Goal: Task Accomplishment & Management: Complete application form

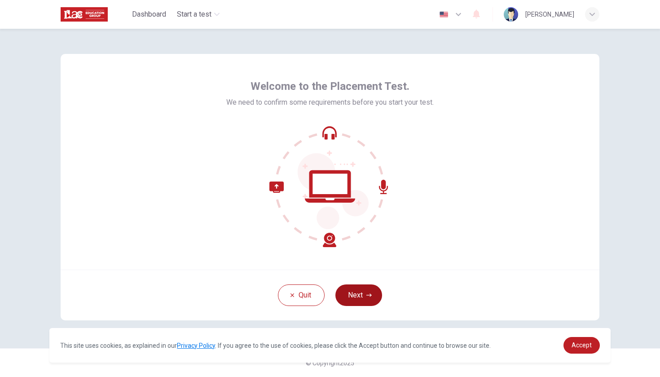
click at [359, 299] on button "Next" at bounding box center [359, 295] width 47 height 22
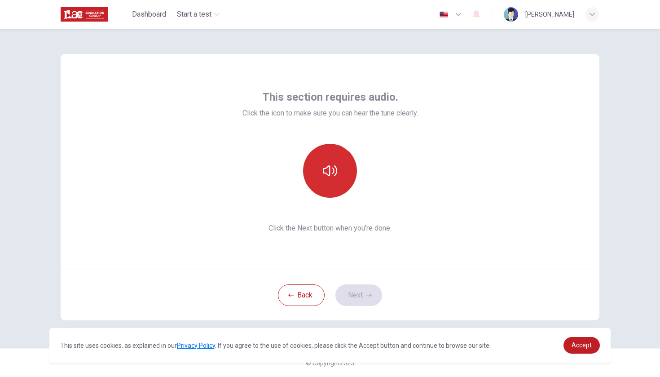
click at [340, 175] on button "button" at bounding box center [330, 171] width 54 height 54
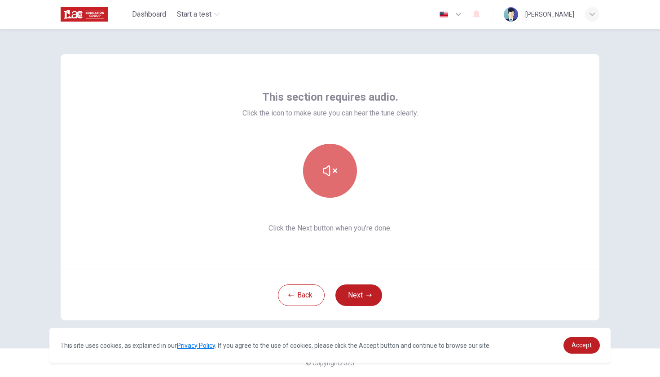
click at [339, 187] on button "button" at bounding box center [330, 171] width 54 height 54
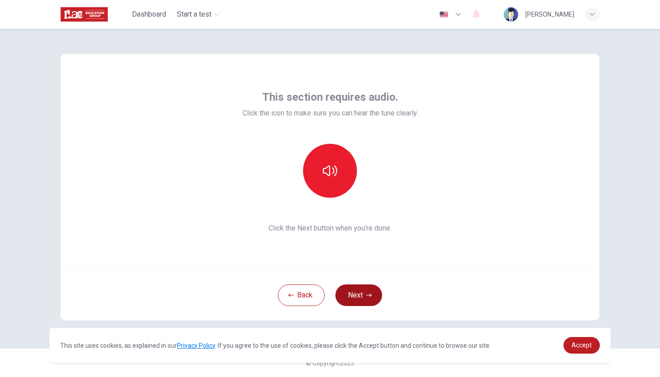
click at [353, 292] on button "Next" at bounding box center [359, 295] width 47 height 22
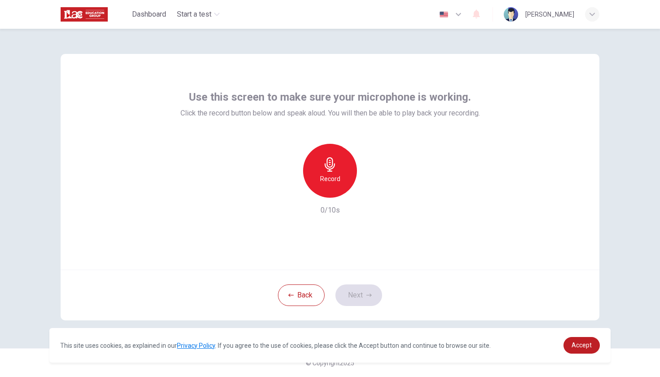
click at [330, 177] on h6 "Record" at bounding box center [330, 178] width 20 height 11
click at [331, 174] on h6 "Stop" at bounding box center [329, 178] width 13 height 11
click at [358, 295] on button "Next" at bounding box center [359, 295] width 47 height 22
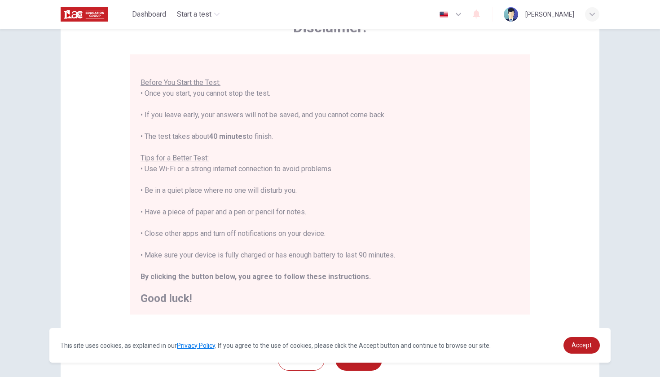
scroll to position [62, 0]
click at [550, 232] on div "Disclaimer: You are about to start a Placement Test . Before You Start the Test…" at bounding box center [330, 161] width 539 height 341
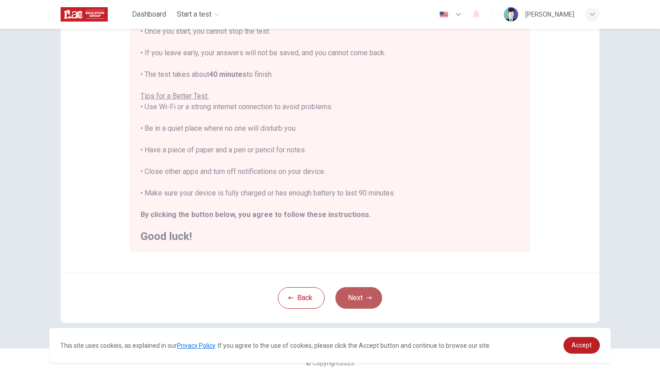
click at [366, 295] on button "Next" at bounding box center [359, 298] width 47 height 22
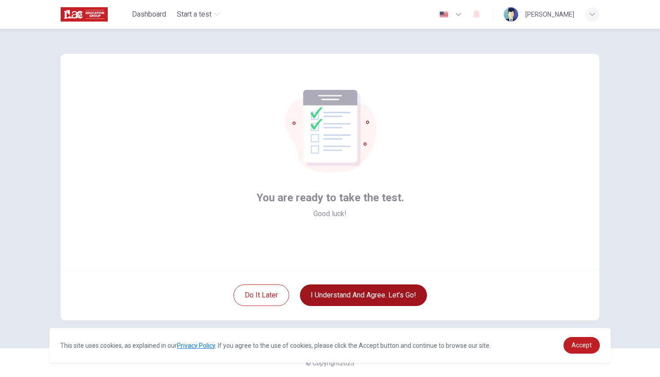
click at [360, 296] on button "I understand and agree. Let’s go!" at bounding box center [363, 295] width 127 height 22
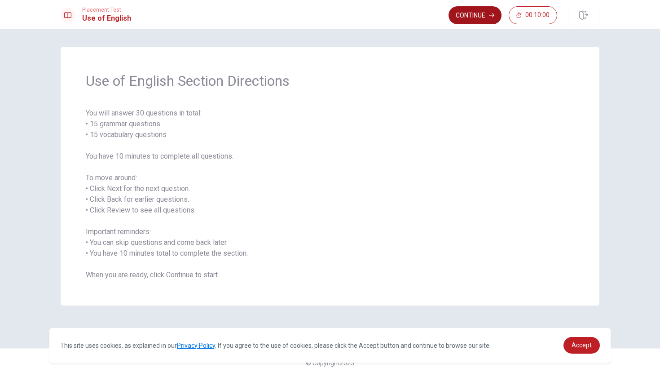
click at [483, 18] on button "Continue" at bounding box center [475, 15] width 53 height 18
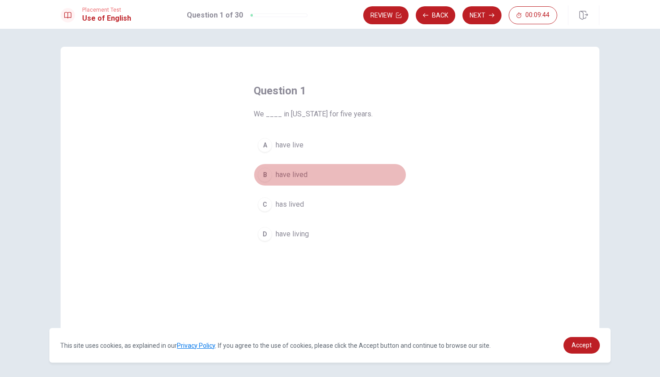
click at [265, 177] on div "B" at bounding box center [265, 175] width 14 height 14
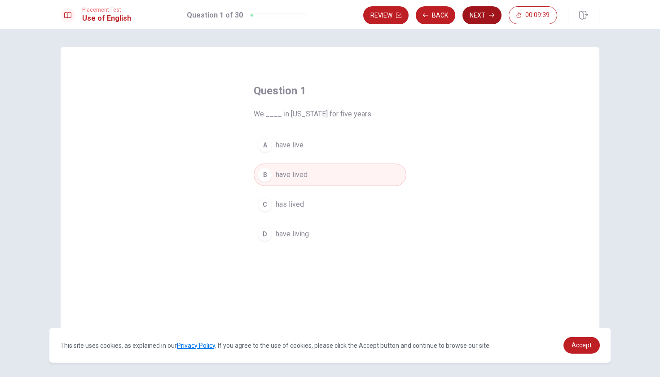
click at [484, 15] on button "Next" at bounding box center [482, 15] width 39 height 18
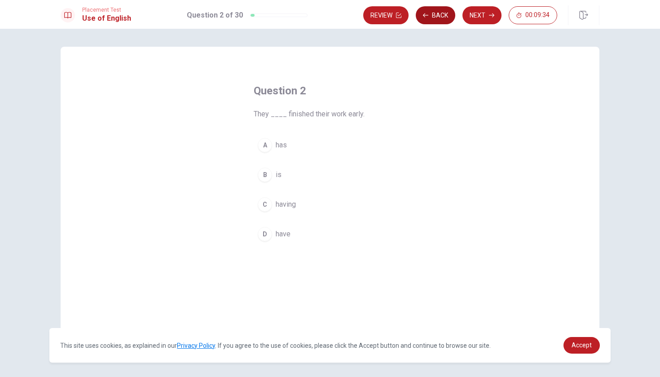
click at [435, 17] on button "Back" at bounding box center [436, 15] width 40 height 18
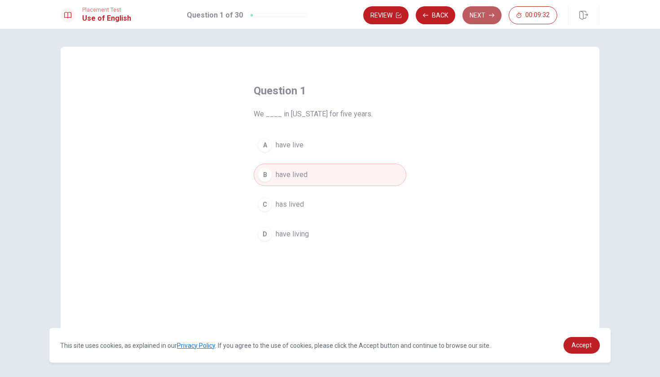
click at [485, 16] on button "Next" at bounding box center [482, 15] width 39 height 18
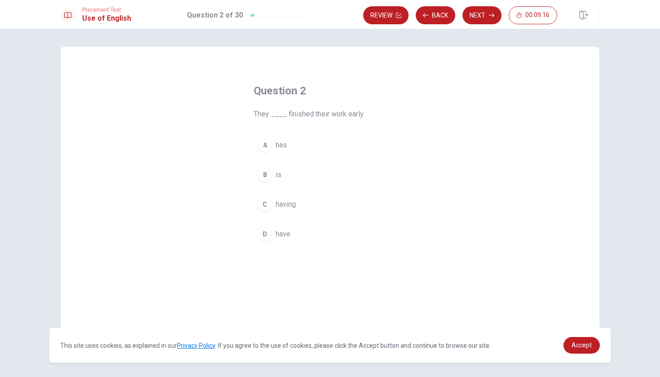
click at [262, 236] on div "D" at bounding box center [265, 234] width 14 height 14
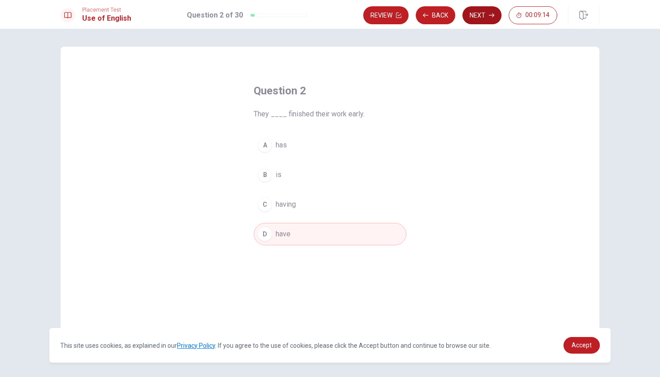
click at [483, 16] on button "Next" at bounding box center [482, 15] width 39 height 18
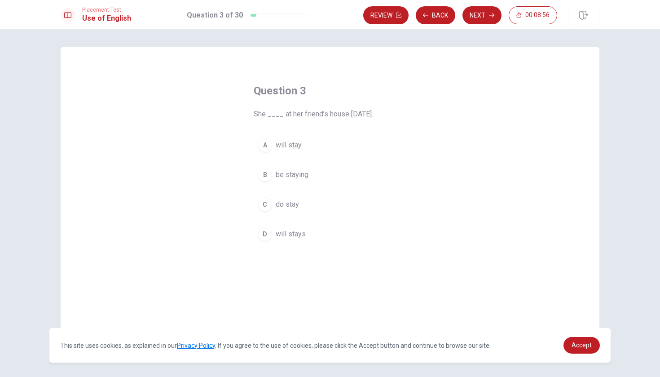
click at [267, 148] on div "A" at bounding box center [265, 145] width 14 height 14
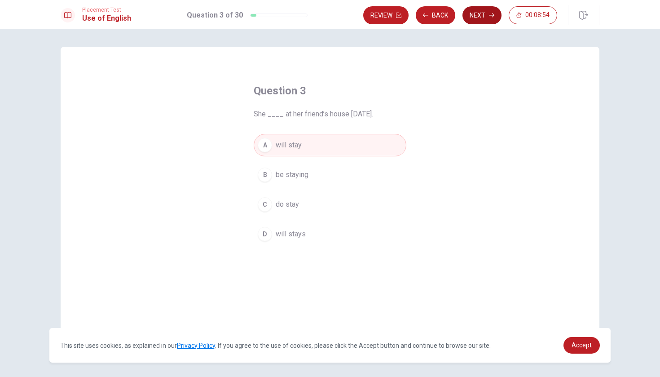
click at [489, 18] on icon "button" at bounding box center [491, 15] width 5 height 5
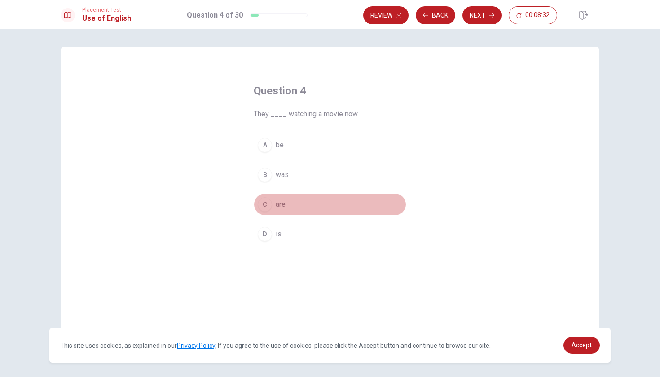
click at [258, 206] on div "C" at bounding box center [265, 204] width 14 height 14
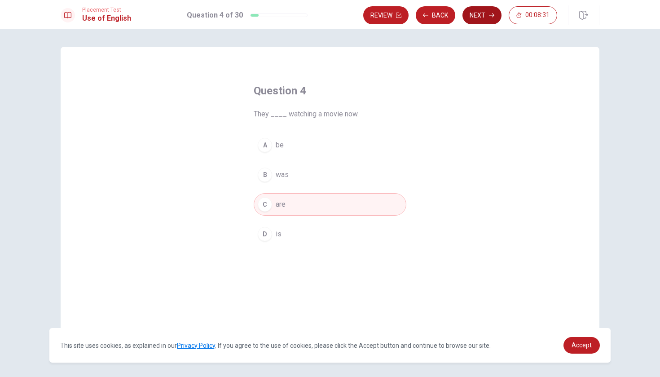
click at [481, 12] on button "Next" at bounding box center [482, 15] width 39 height 18
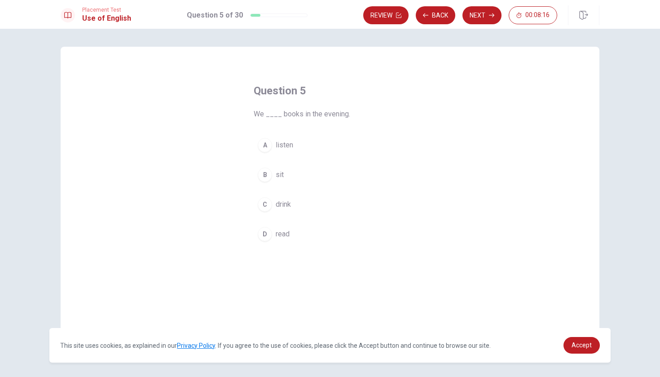
click at [267, 236] on div "D" at bounding box center [265, 234] width 14 height 14
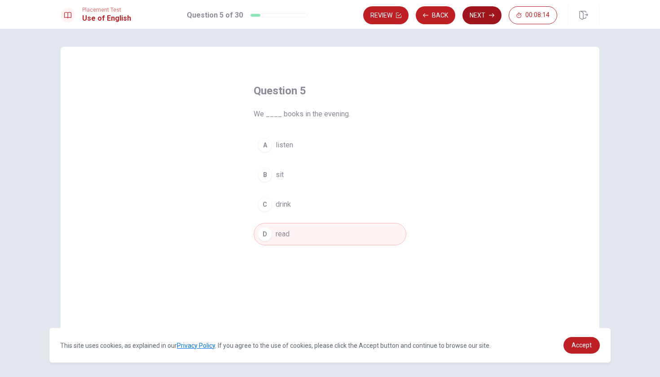
click at [477, 20] on button "Next" at bounding box center [482, 15] width 39 height 18
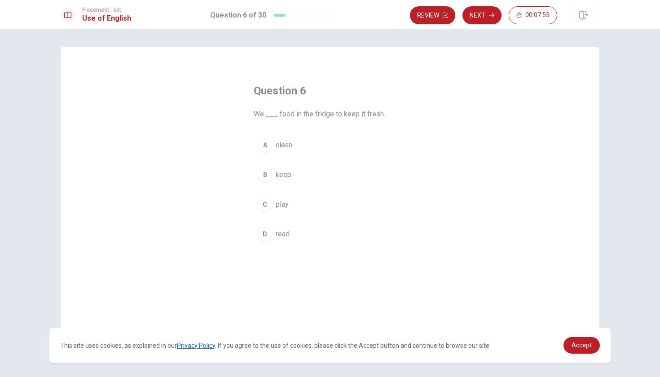
click at [266, 174] on div "B" at bounding box center [265, 175] width 14 height 14
click at [486, 15] on button "Next" at bounding box center [482, 15] width 39 height 18
click at [260, 233] on div "D" at bounding box center [265, 234] width 14 height 14
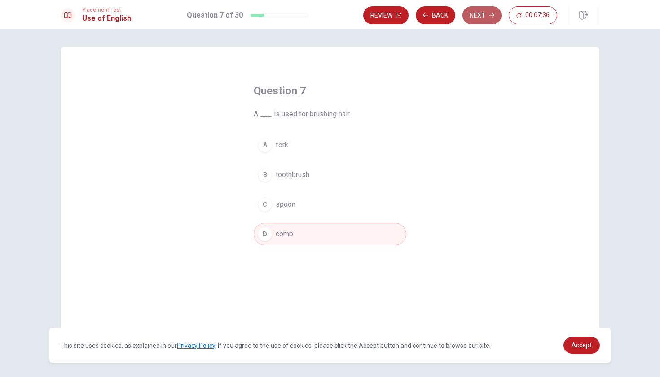
click at [481, 13] on button "Next" at bounding box center [482, 15] width 39 height 18
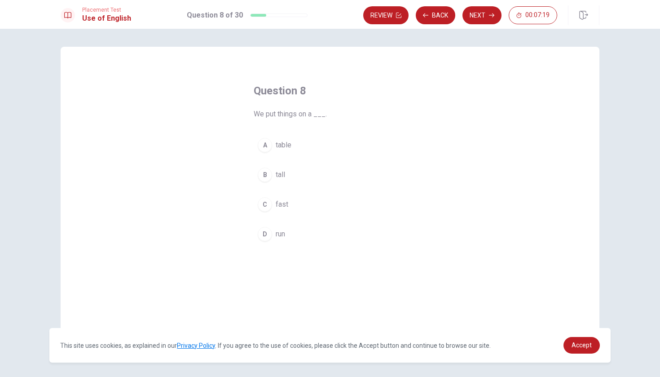
click at [263, 142] on div "A" at bounding box center [265, 145] width 14 height 14
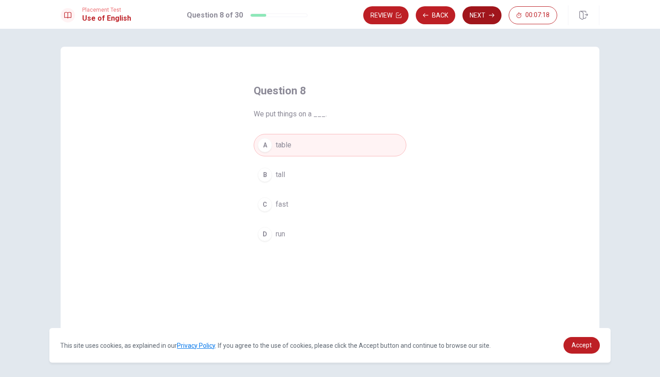
click at [473, 13] on button "Next" at bounding box center [482, 15] width 39 height 18
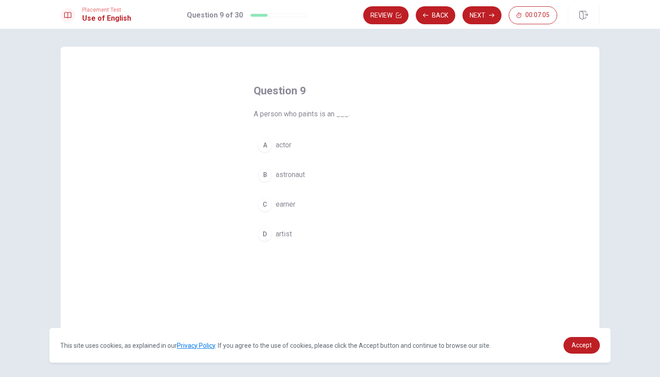
click at [263, 238] on div "D" at bounding box center [265, 234] width 14 height 14
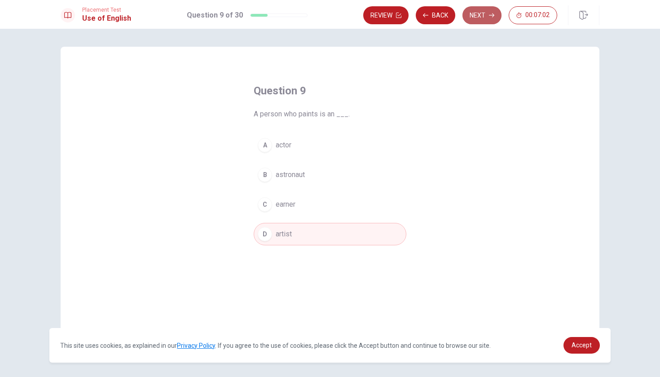
click at [479, 13] on button "Next" at bounding box center [482, 15] width 39 height 18
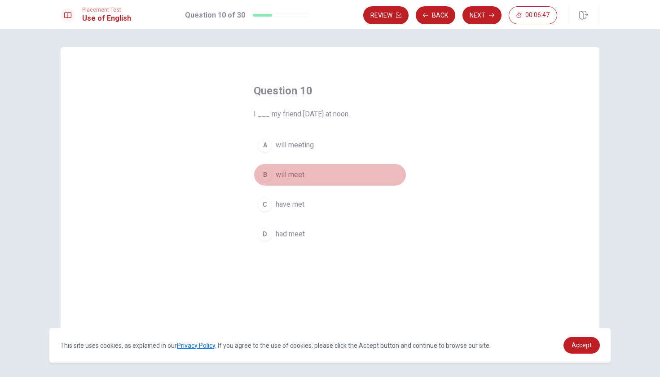
click at [271, 172] on button "B will meet" at bounding box center [330, 174] width 153 height 22
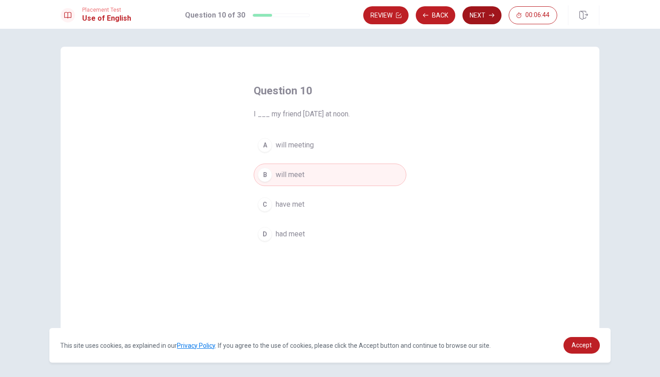
click at [475, 20] on button "Next" at bounding box center [482, 15] width 39 height 18
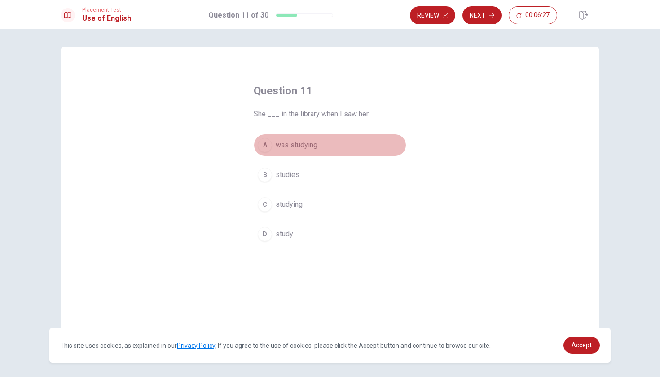
click at [263, 149] on div "A" at bounding box center [265, 145] width 14 height 14
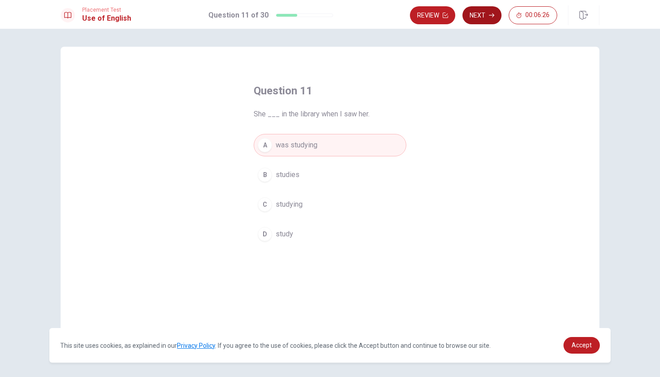
click at [488, 19] on button "Next" at bounding box center [482, 15] width 39 height 18
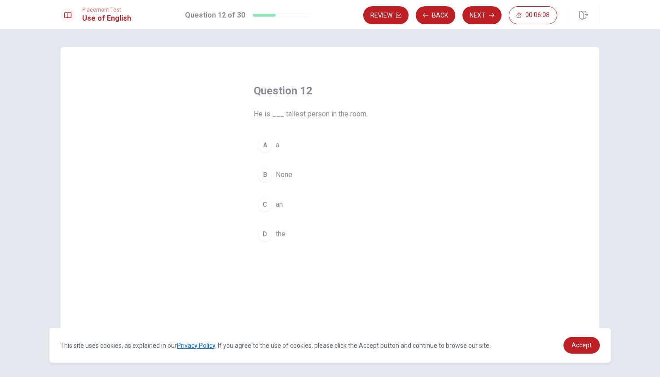
click at [258, 234] on div "D" at bounding box center [265, 234] width 14 height 14
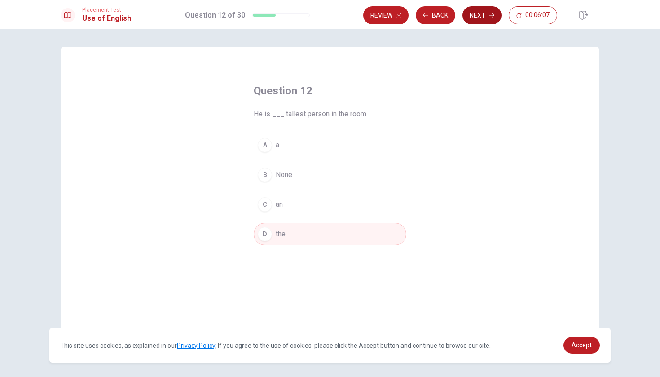
click at [475, 12] on button "Next" at bounding box center [482, 15] width 39 height 18
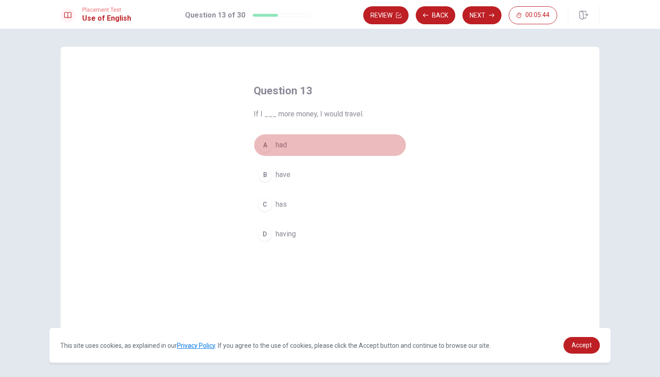
click at [262, 146] on div "A" at bounding box center [265, 145] width 14 height 14
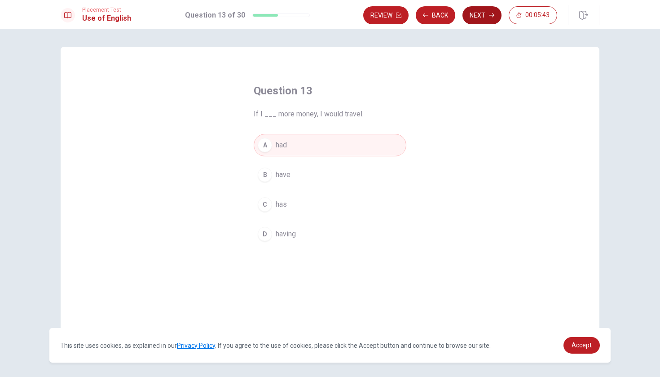
click at [478, 17] on button "Next" at bounding box center [482, 15] width 39 height 18
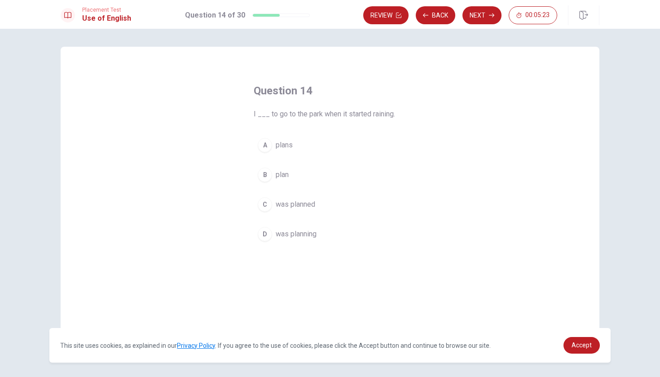
click at [267, 236] on div "D" at bounding box center [265, 234] width 14 height 14
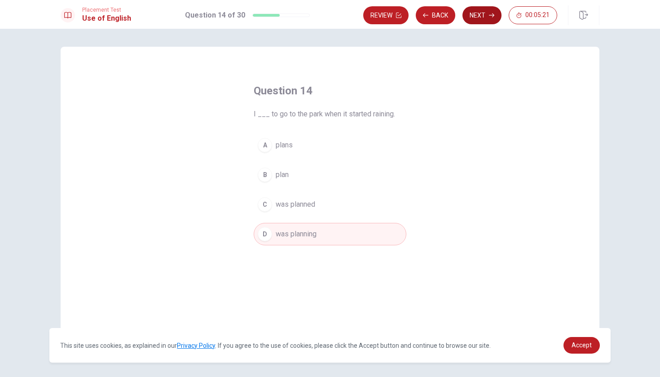
click at [481, 19] on button "Next" at bounding box center [482, 15] width 39 height 18
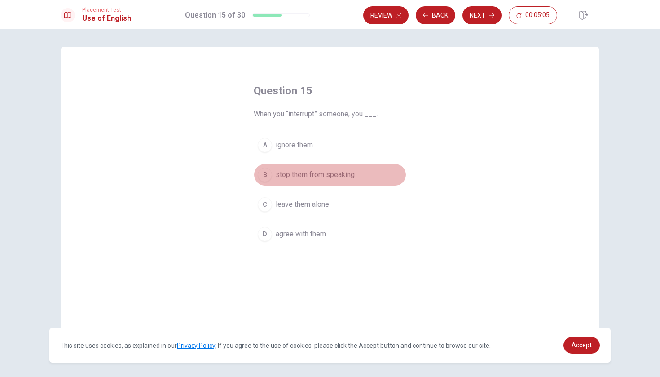
click at [276, 173] on span "stop them from speaking" at bounding box center [315, 174] width 79 height 11
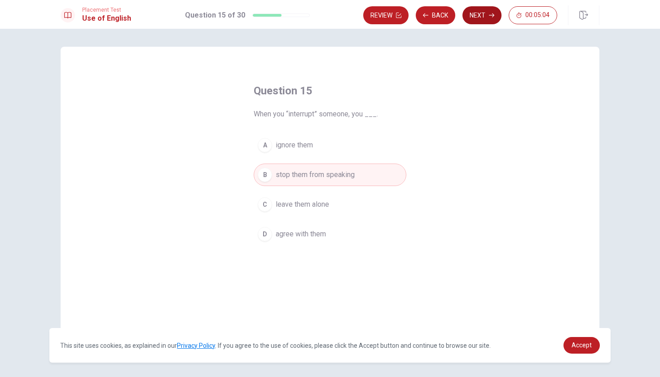
click at [487, 18] on button "Next" at bounding box center [482, 15] width 39 height 18
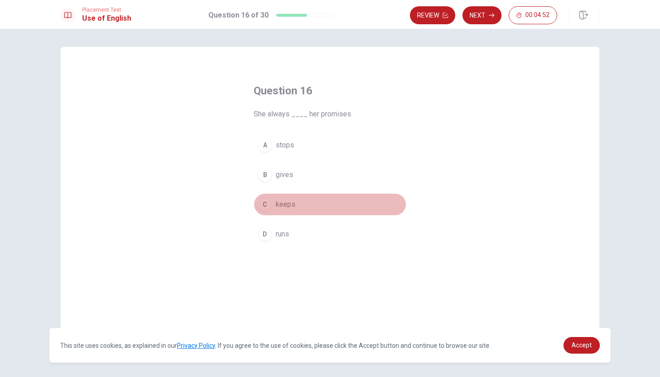
click at [268, 209] on button "C keeps" at bounding box center [330, 204] width 153 height 22
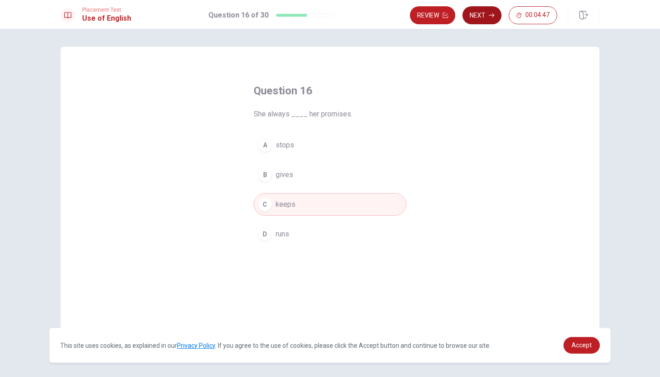
click at [482, 16] on button "Next" at bounding box center [482, 15] width 39 height 18
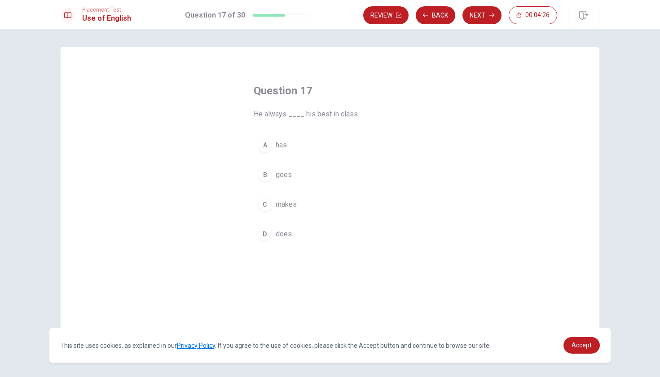
click at [260, 232] on div "D" at bounding box center [265, 234] width 14 height 14
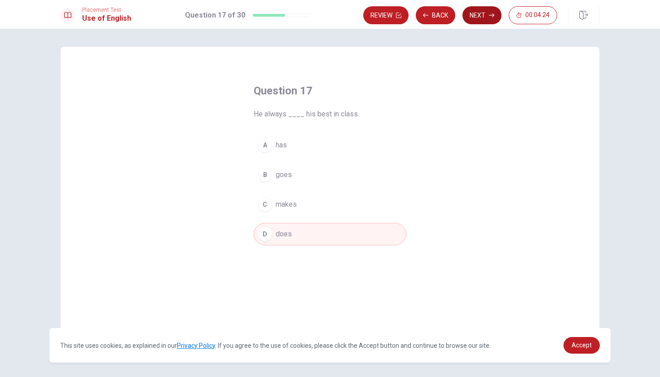
click at [479, 17] on button "Next" at bounding box center [482, 15] width 39 height 18
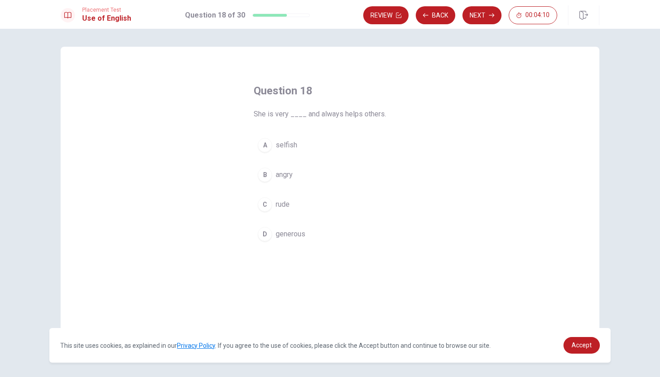
click at [291, 234] on span "generous" at bounding box center [291, 234] width 30 height 11
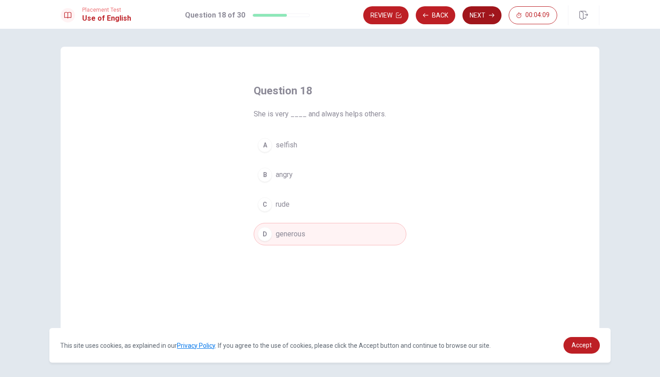
click at [480, 17] on button "Next" at bounding box center [482, 15] width 39 height 18
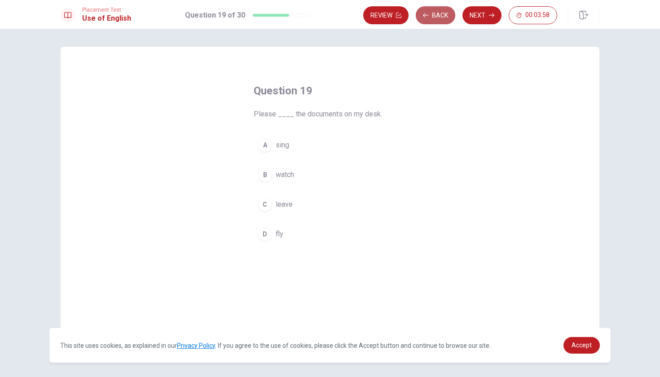
click at [436, 22] on button "Back" at bounding box center [436, 15] width 40 height 18
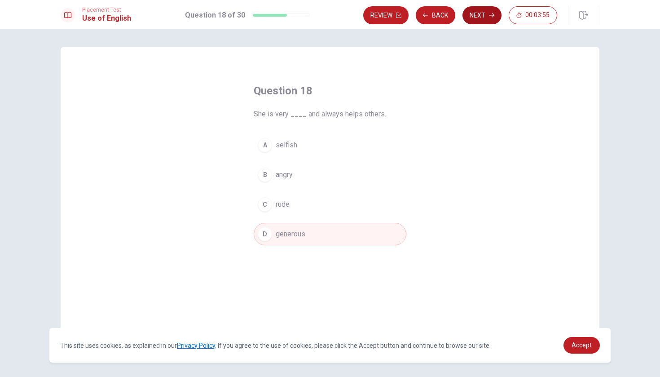
click at [476, 19] on button "Next" at bounding box center [482, 15] width 39 height 18
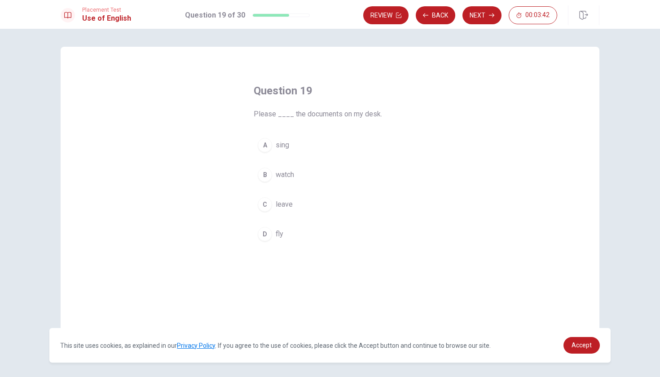
click at [269, 207] on div "C" at bounding box center [265, 204] width 14 height 14
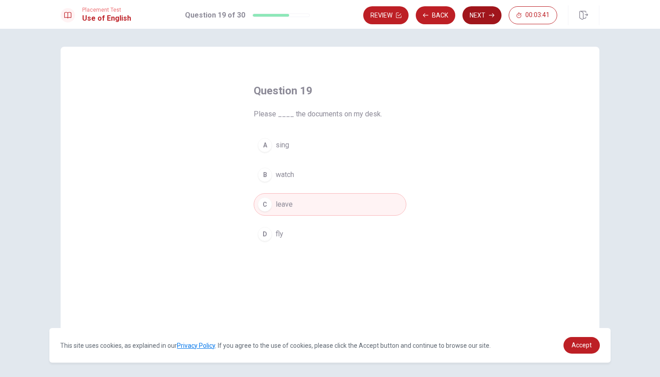
click at [482, 13] on button "Next" at bounding box center [482, 15] width 39 height 18
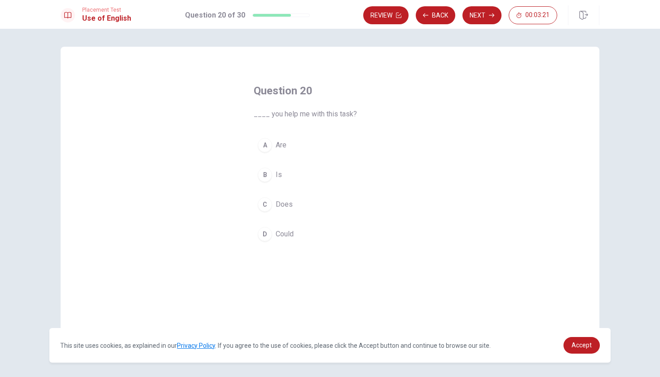
click at [276, 146] on span "Are" at bounding box center [281, 145] width 11 height 11
click at [279, 233] on span "Could" at bounding box center [285, 234] width 18 height 11
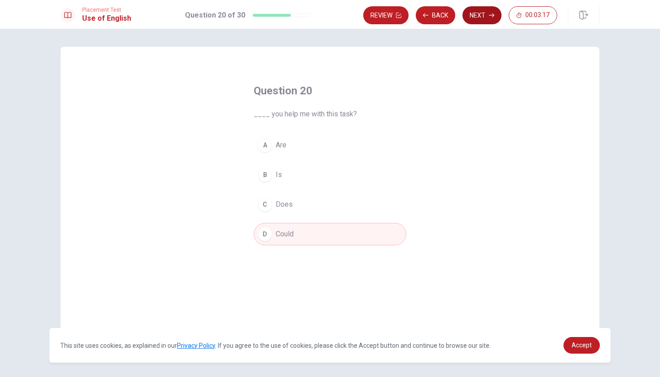
click at [479, 17] on button "Next" at bounding box center [482, 15] width 39 height 18
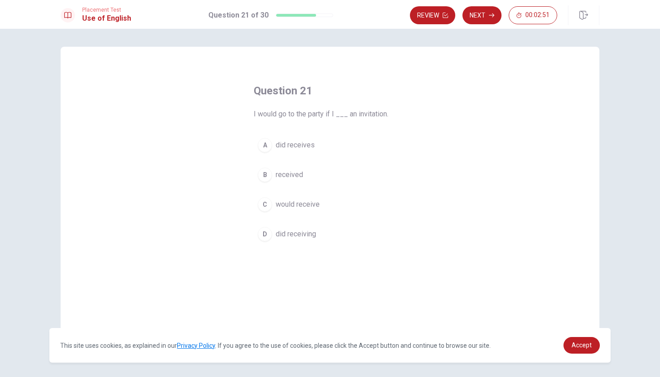
click at [264, 172] on div "B" at bounding box center [265, 175] width 14 height 14
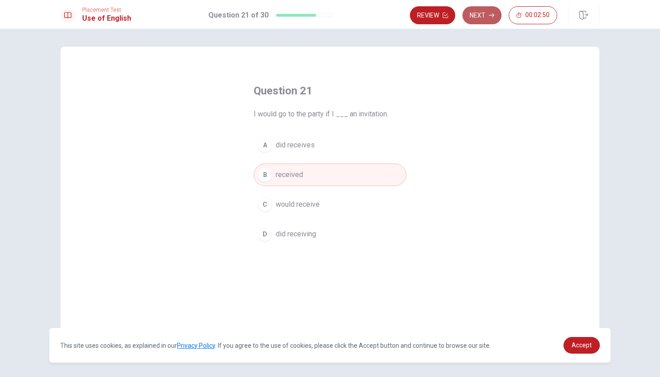
click at [480, 12] on button "Next" at bounding box center [482, 15] width 39 height 18
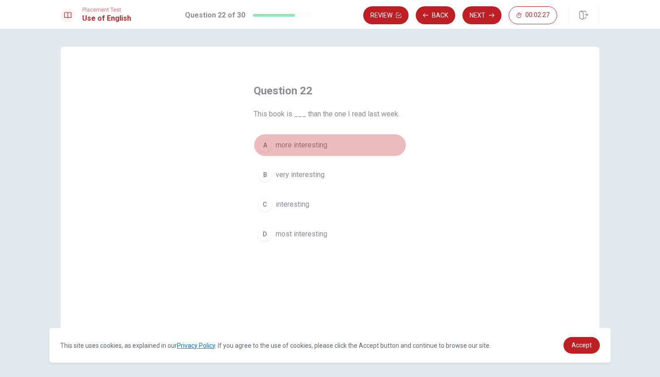
click at [292, 146] on span "more interesting" at bounding box center [302, 145] width 52 height 11
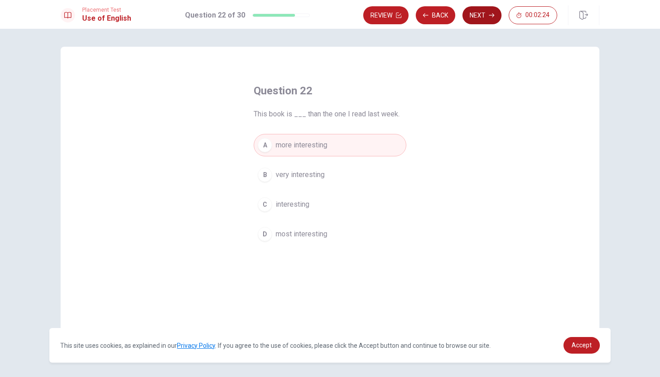
click at [485, 18] on button "Next" at bounding box center [482, 15] width 39 height 18
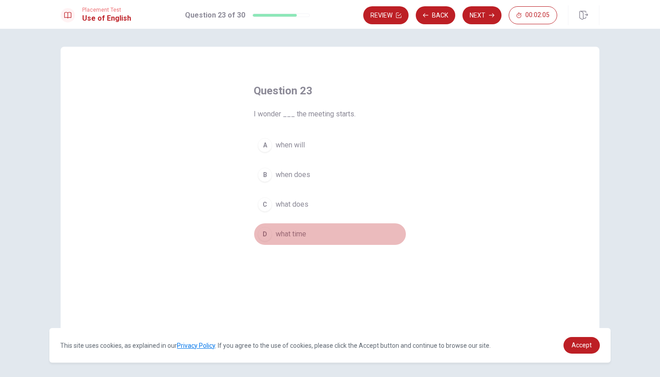
click at [260, 236] on div "D" at bounding box center [265, 234] width 14 height 14
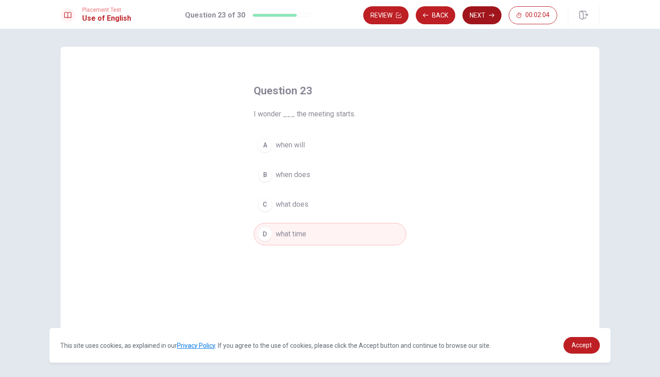
click at [481, 16] on button "Next" at bounding box center [482, 15] width 39 height 18
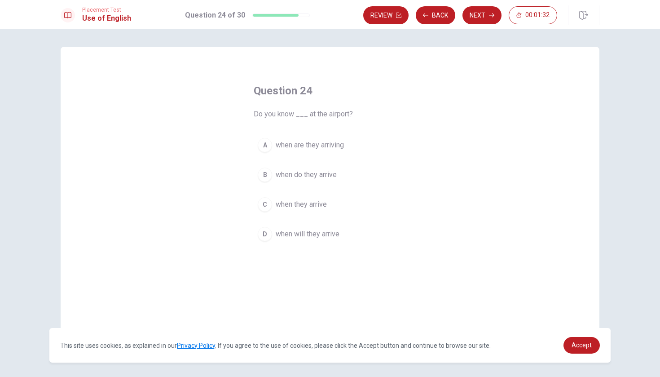
click at [259, 207] on div "C" at bounding box center [265, 204] width 14 height 14
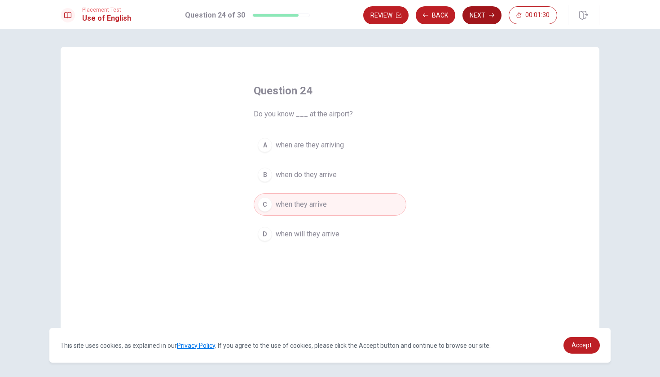
click at [482, 19] on button "Next" at bounding box center [482, 15] width 39 height 18
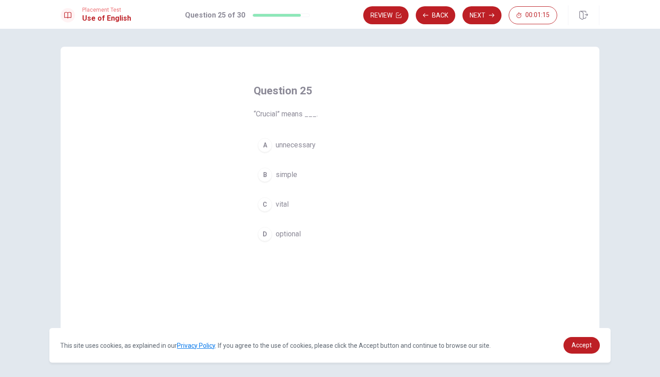
click at [264, 202] on div "C" at bounding box center [265, 204] width 14 height 14
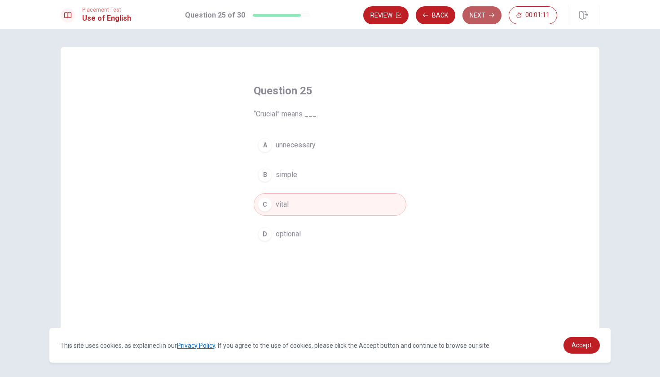
click at [488, 17] on button "Next" at bounding box center [482, 15] width 39 height 18
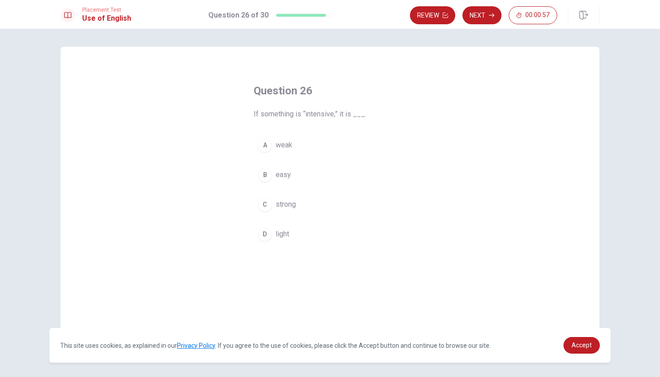
click at [262, 206] on div "C" at bounding box center [265, 204] width 14 height 14
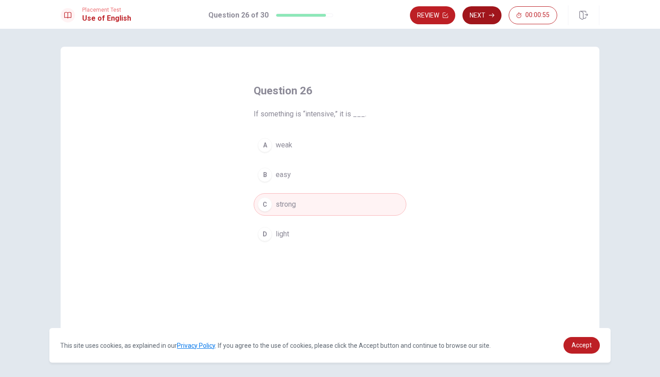
click at [477, 18] on button "Next" at bounding box center [482, 15] width 39 height 18
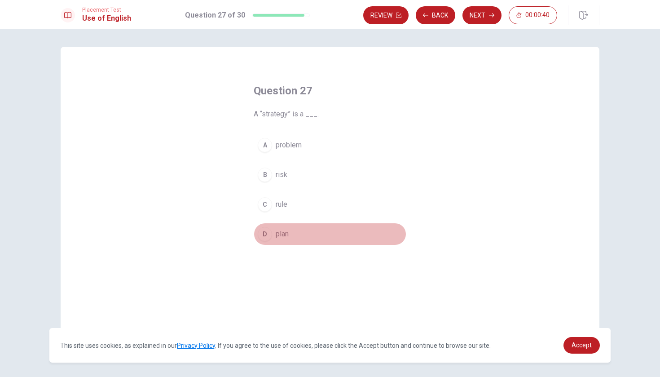
click at [267, 233] on div "D" at bounding box center [265, 234] width 14 height 14
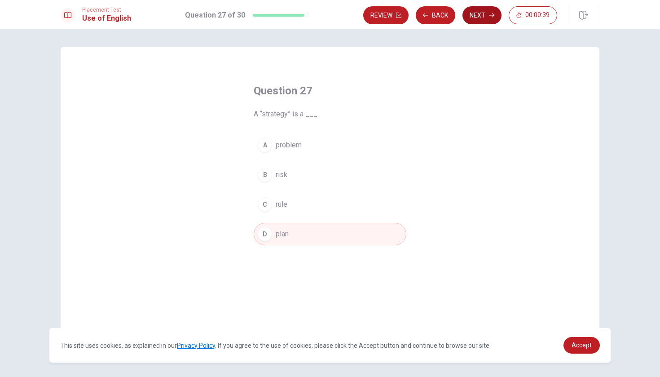
click at [478, 14] on button "Next" at bounding box center [482, 15] width 39 height 18
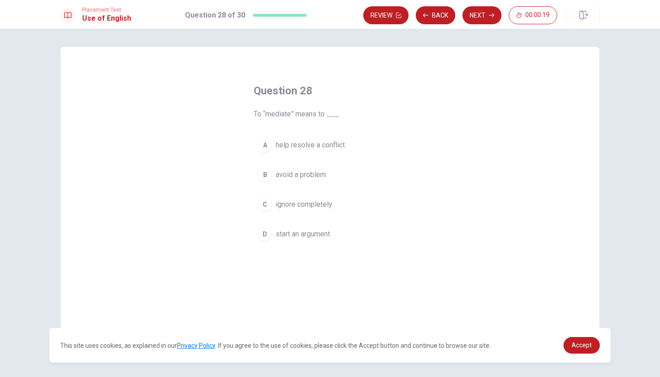
click at [258, 143] on div "A" at bounding box center [265, 145] width 14 height 14
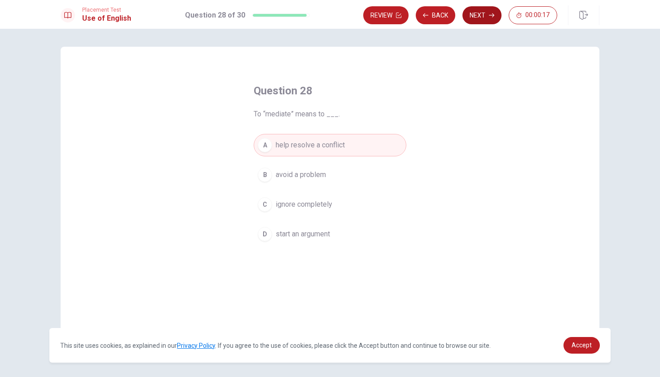
click at [474, 15] on button "Next" at bounding box center [482, 15] width 39 height 18
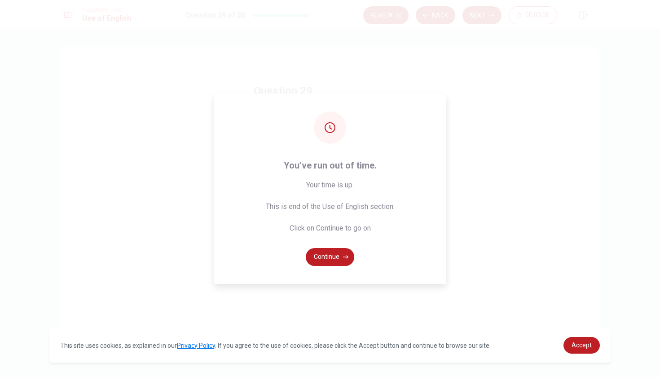
click at [279, 237] on div "You’ve run out of time. Your time is up. This is end of the Use of English sect…" at bounding box center [330, 188] width 232 height 190
click at [156, 205] on div "You’ve run out of time. Your time is up. This is end of the Use of English sect…" at bounding box center [330, 188] width 660 height 377
click at [503, 206] on div "You’ve run out of time. Your time is up. This is end of the Use of English sect…" at bounding box center [330, 188] width 660 height 377
click at [319, 252] on button "Continue" at bounding box center [330, 257] width 49 height 18
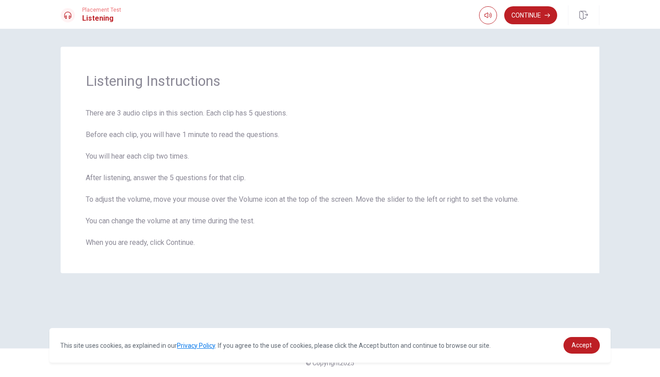
click at [533, 19] on button "Continue" at bounding box center [530, 15] width 53 height 18
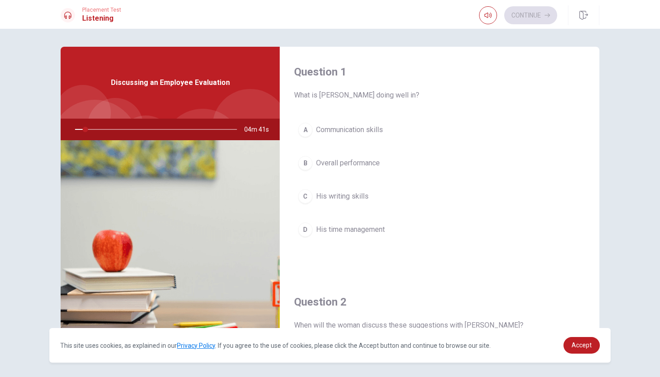
scroll to position [29, 0]
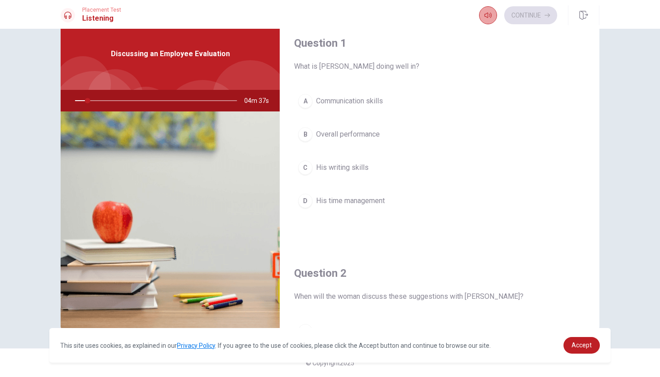
click at [486, 23] on body "This site uses cookies, as explained in our Privacy Policy . If you agree to th…" at bounding box center [330, 188] width 660 height 377
click at [172, 106] on div at bounding box center [154, 101] width 180 height 22
click at [457, 117] on div "A Communication skills B Overall performance C His writing skills D His time ma…" at bounding box center [439, 160] width 291 height 140
click at [645, 78] on div "Question 1 What is [PERSON_NAME] doing well in? A Communication skills B Overal…" at bounding box center [330, 203] width 660 height 348
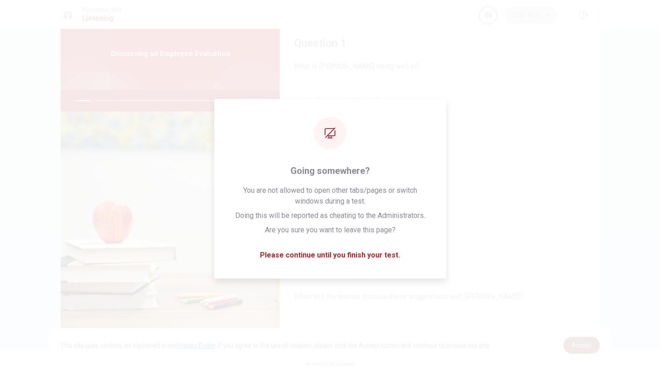
click at [586, 345] on span "Accept" at bounding box center [582, 344] width 20 height 7
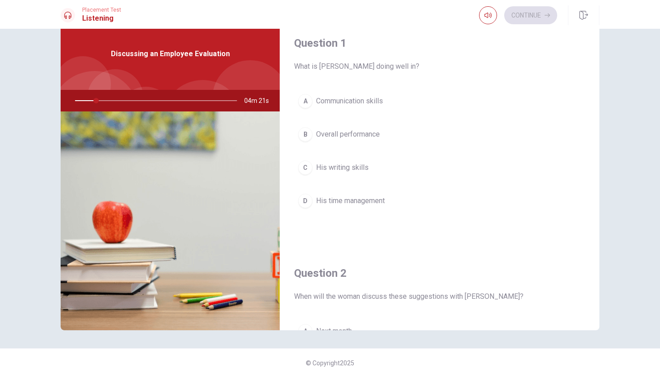
scroll to position [0, 0]
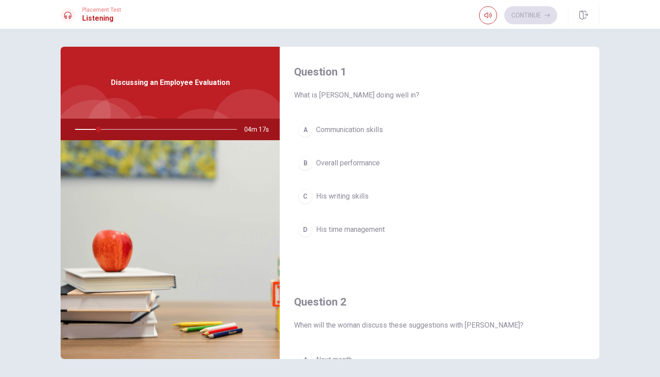
drag, startPoint x: 94, startPoint y: 131, endPoint x: 55, endPoint y: 129, distance: 39.1
click at [55, 128] on div "Question 1 What is [PERSON_NAME] doing well in? A Communication skills B Overal…" at bounding box center [330, 203] width 568 height 312
click at [252, 131] on span "04m 15s" at bounding box center [260, 130] width 32 height 22
drag, startPoint x: 107, startPoint y: 131, endPoint x: 95, endPoint y: 127, distance: 12.8
click at [95, 127] on div at bounding box center [154, 130] width 180 height 22
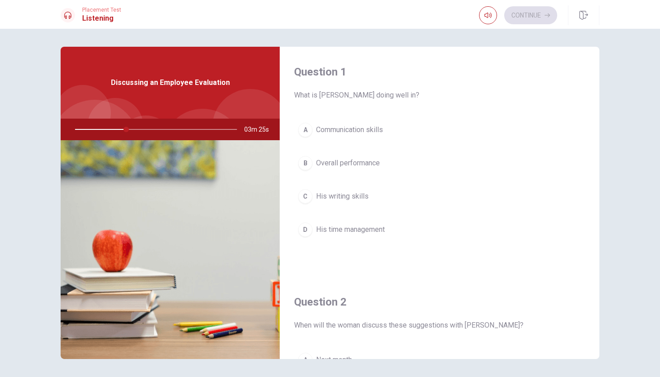
click at [304, 164] on div "B" at bounding box center [305, 163] width 14 height 14
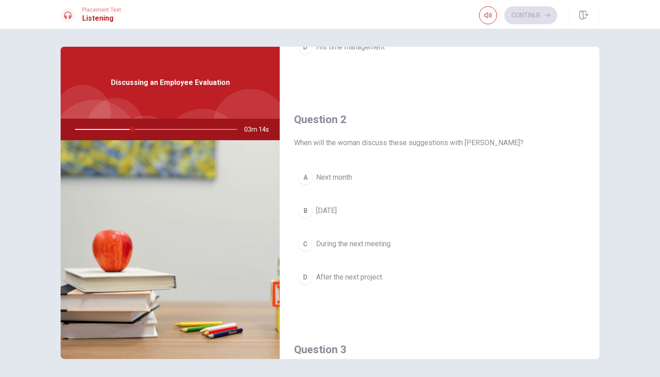
scroll to position [195, 0]
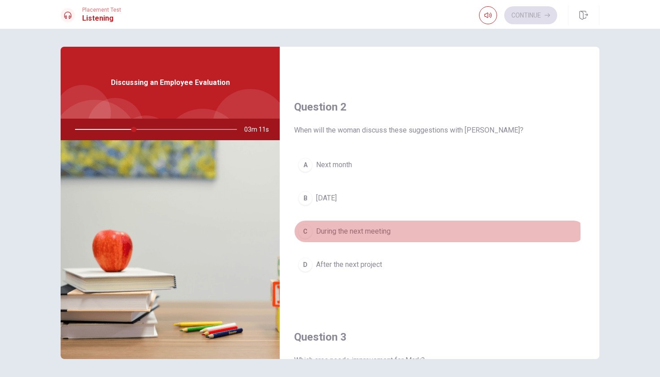
click at [303, 232] on div "C" at bounding box center [305, 231] width 14 height 14
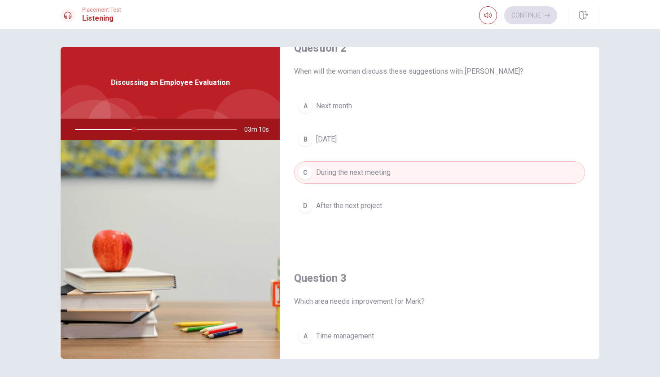
scroll to position [395, 0]
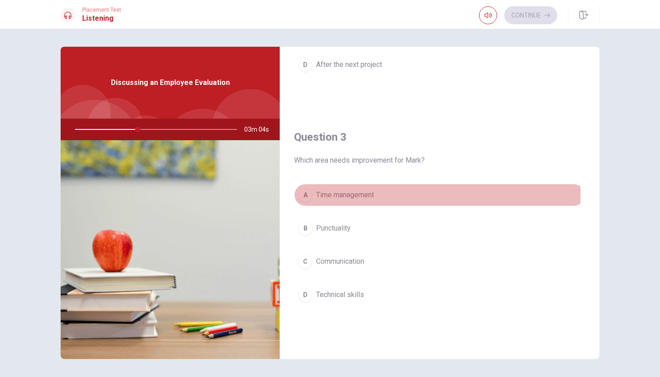
click at [300, 194] on div "A" at bounding box center [305, 195] width 14 height 14
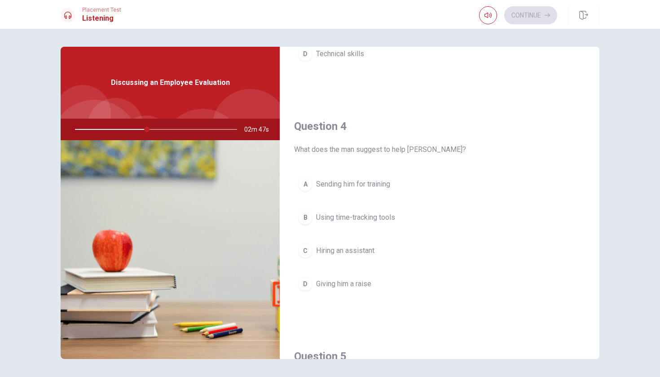
scroll to position [645, 0]
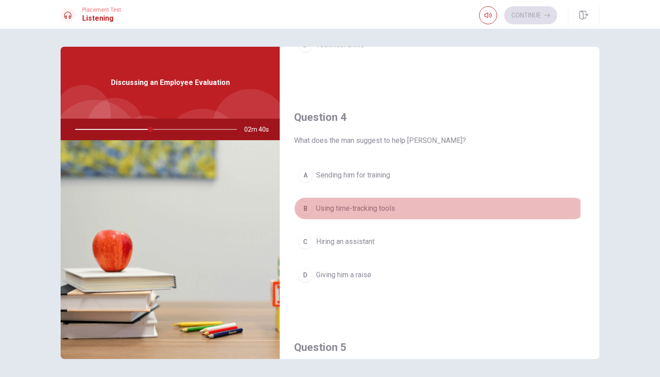
click at [310, 208] on div "B" at bounding box center [305, 208] width 14 height 14
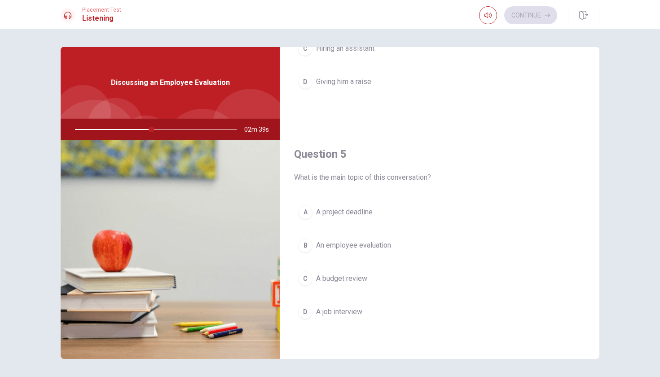
scroll to position [13, 0]
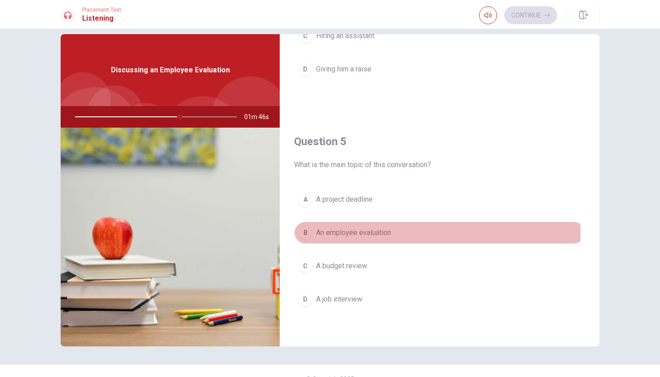
click at [305, 234] on div "B" at bounding box center [305, 232] width 14 height 14
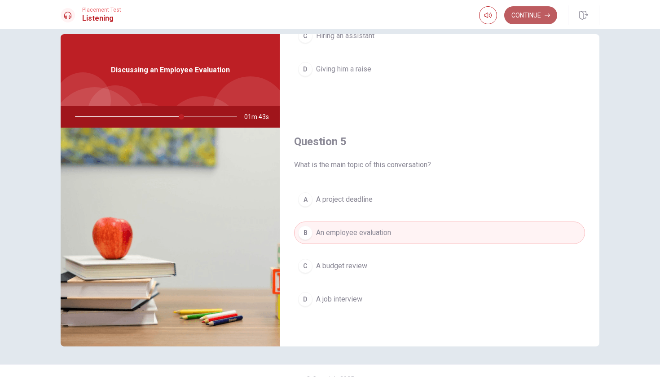
click at [543, 18] on button "Continue" at bounding box center [530, 15] width 53 height 18
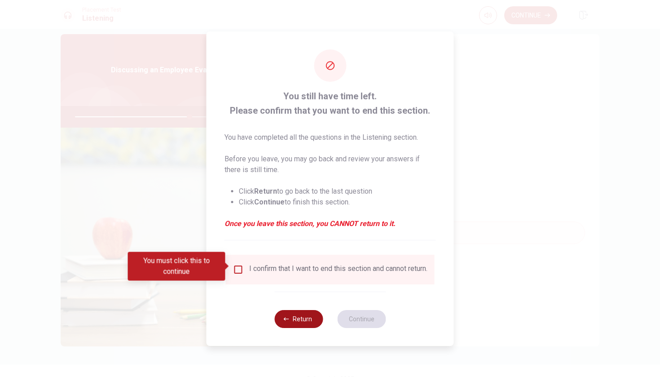
click at [295, 326] on button "Return" at bounding box center [298, 319] width 49 height 18
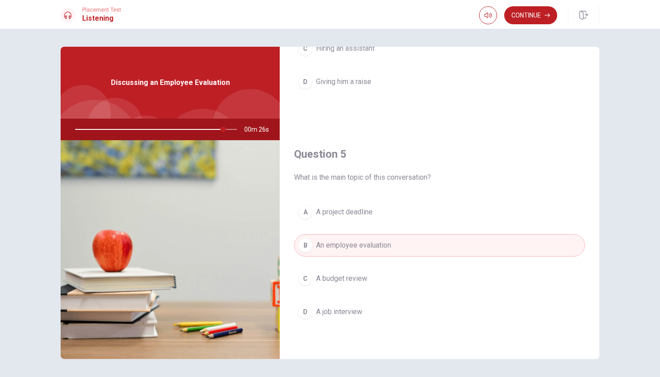
scroll to position [29, 0]
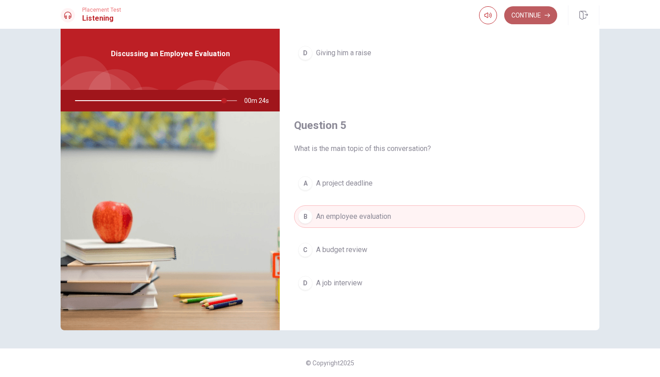
click at [532, 19] on button "Continue" at bounding box center [530, 15] width 53 height 18
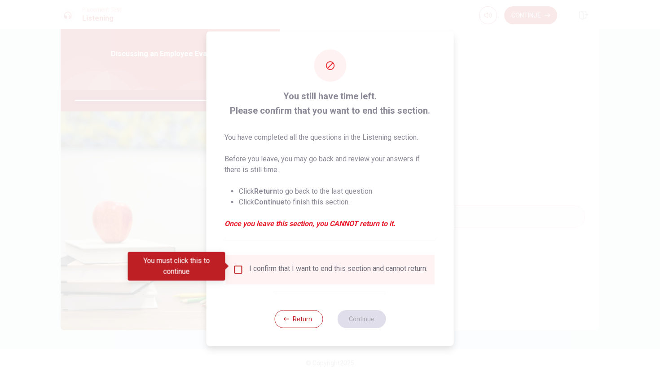
click at [248, 270] on div "I confirm that I want to end this section and cannot return." at bounding box center [330, 269] width 194 height 11
click at [239, 266] on input "You must click this to continue" at bounding box center [238, 269] width 11 height 11
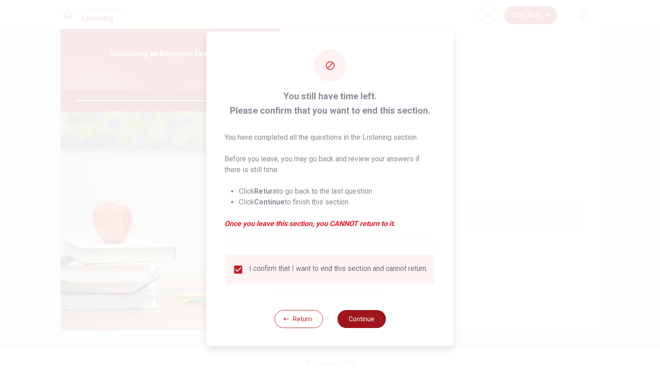
click at [360, 317] on button "Continue" at bounding box center [361, 319] width 49 height 18
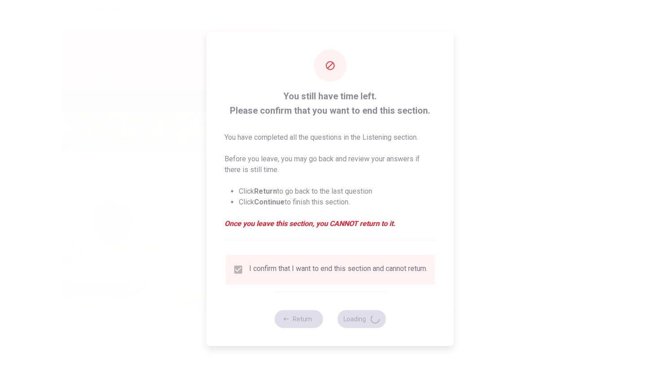
type input "94"
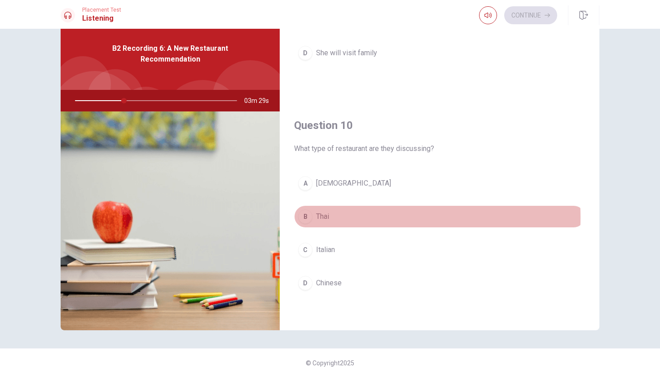
click at [303, 217] on div "B" at bounding box center [305, 216] width 14 height 14
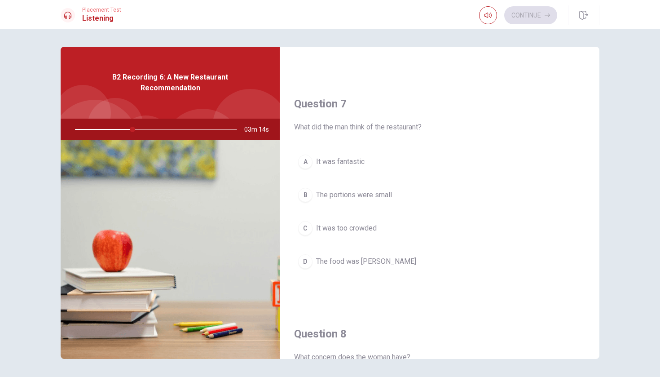
scroll to position [200, 0]
click at [303, 158] on div "A" at bounding box center [305, 160] width 14 height 14
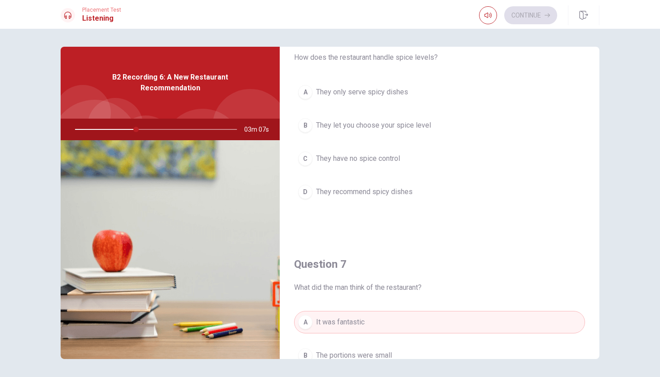
scroll to position [0, 0]
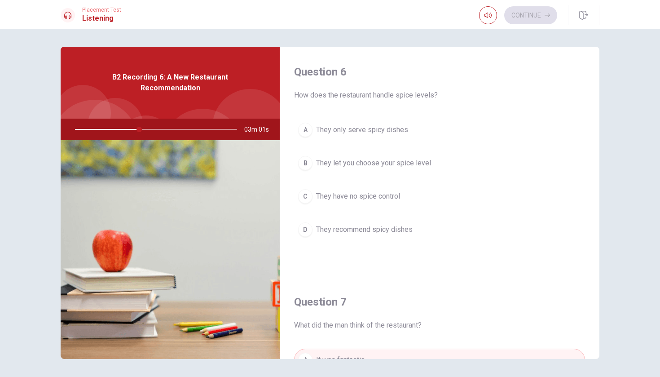
click at [303, 160] on div "B" at bounding box center [305, 163] width 14 height 14
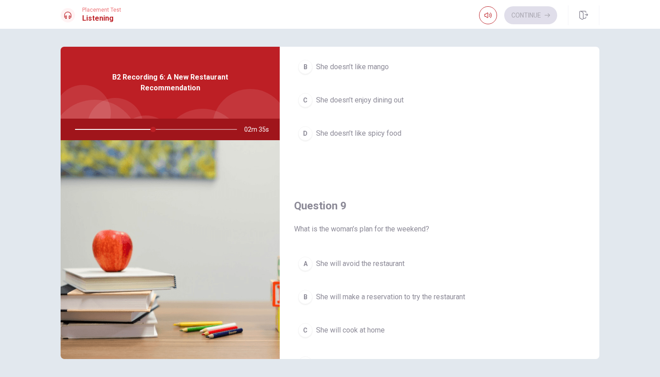
scroll to position [430, 0]
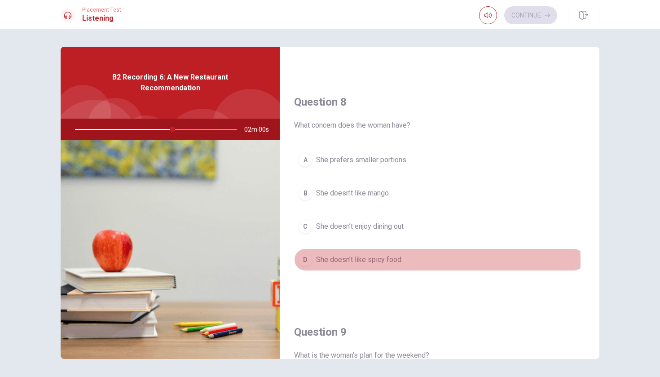
click at [305, 261] on div "D" at bounding box center [305, 259] width 14 height 14
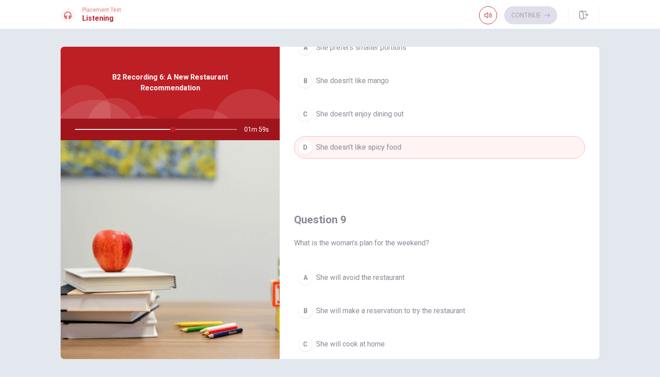
scroll to position [640, 0]
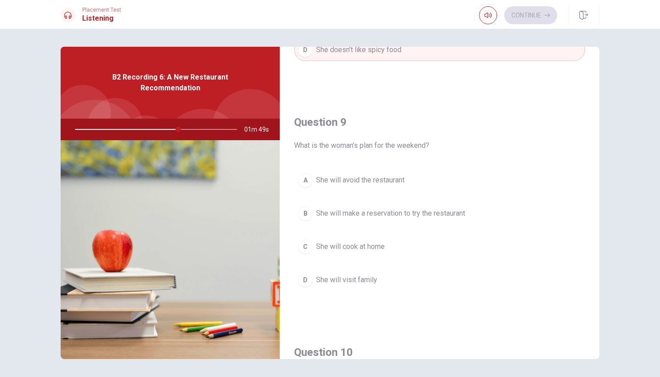
click at [305, 216] on div "B" at bounding box center [305, 213] width 14 height 14
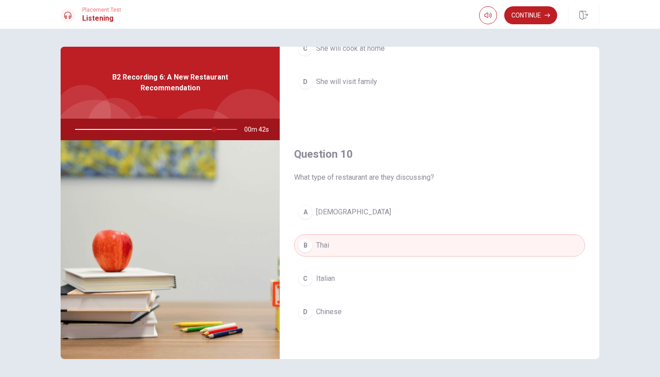
scroll to position [29, 0]
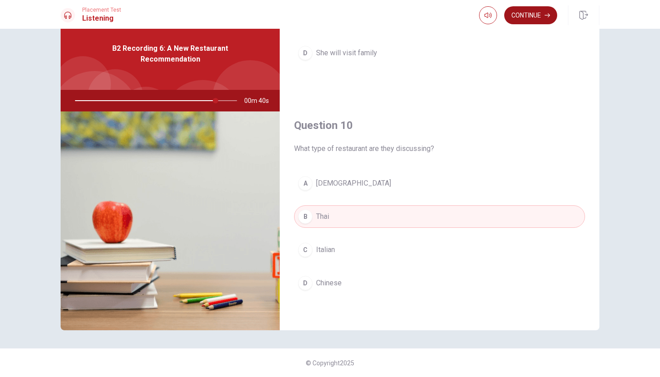
click at [534, 16] on button "Continue" at bounding box center [530, 15] width 53 height 18
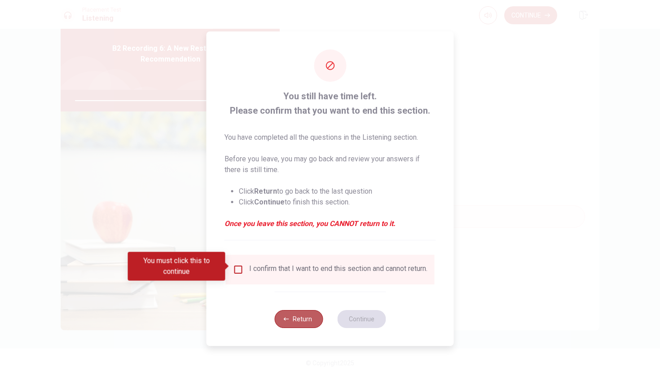
click at [301, 326] on button "Return" at bounding box center [298, 319] width 49 height 18
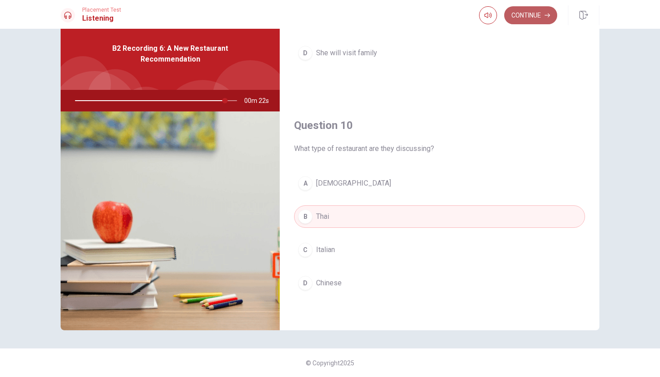
click at [550, 18] on button "Continue" at bounding box center [530, 15] width 53 height 18
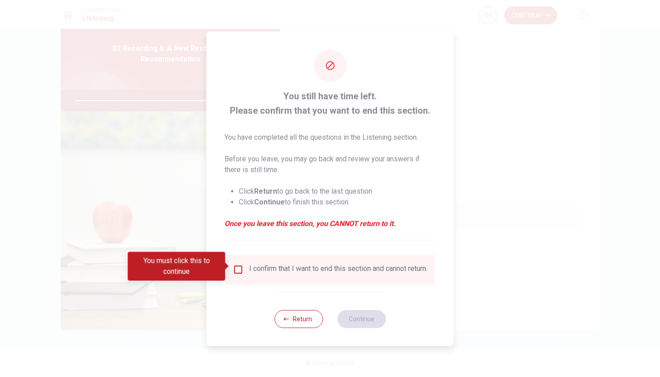
click at [243, 268] on div "I confirm that I want to end this section and cannot return." at bounding box center [330, 269] width 194 height 11
click at [241, 266] on input "You must click this to continue" at bounding box center [238, 269] width 11 height 11
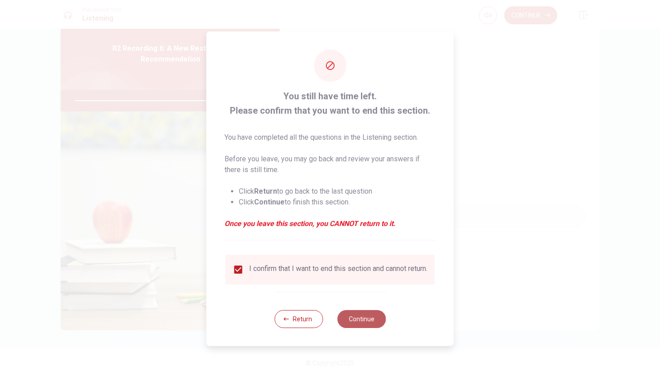
click at [368, 324] on button "Continue" at bounding box center [361, 319] width 49 height 18
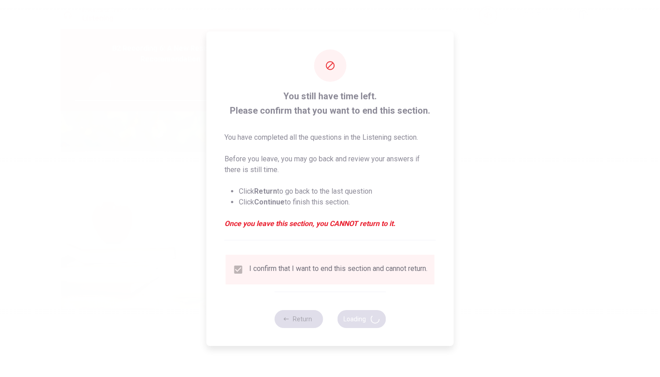
type input "94"
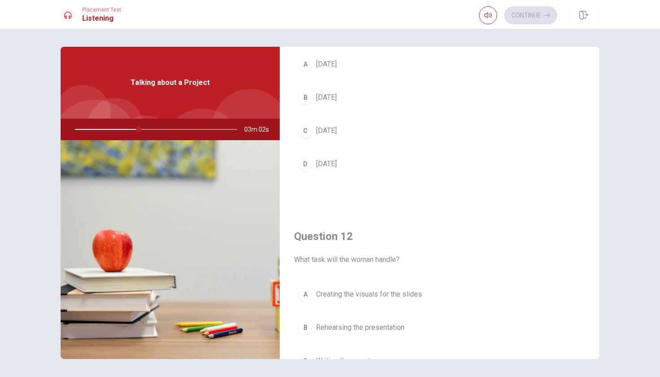
scroll to position [0, 0]
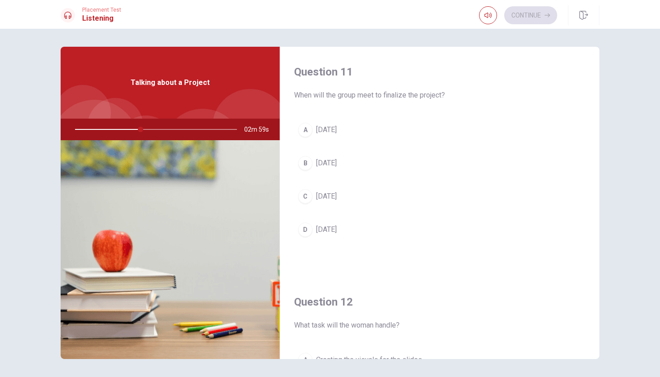
click at [323, 128] on span "[DATE]" at bounding box center [326, 129] width 21 height 11
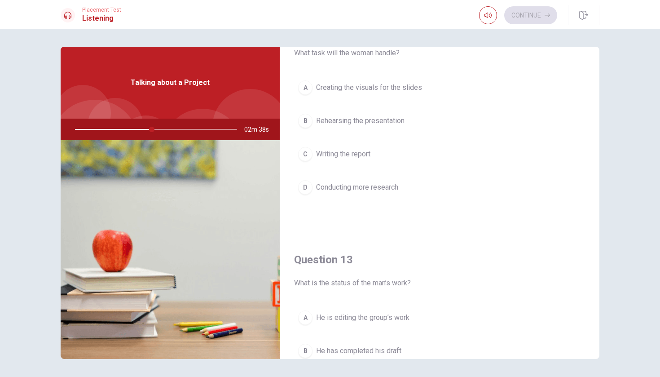
scroll to position [270, 0]
click at [305, 90] on div "A" at bounding box center [305, 89] width 14 height 14
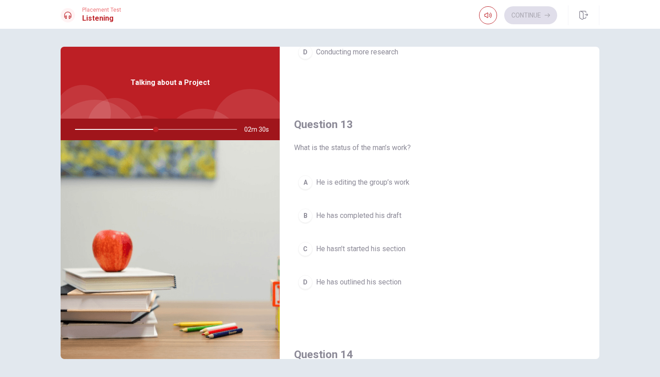
scroll to position [409, 0]
click at [305, 215] on div "B" at bounding box center [305, 214] width 14 height 14
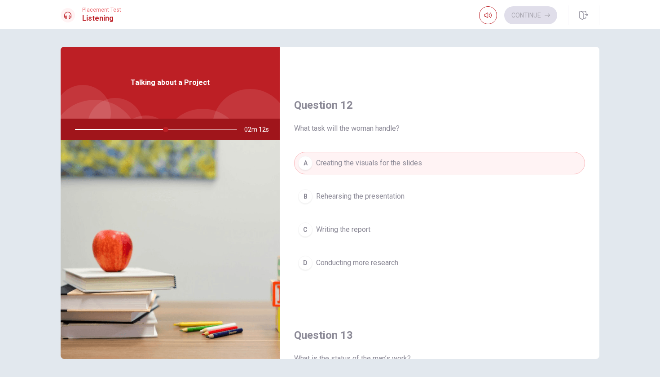
scroll to position [195, 0]
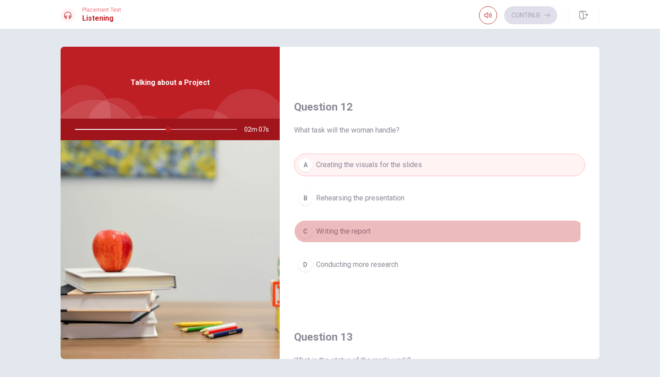
click at [312, 228] on button "C Writing the report" at bounding box center [439, 231] width 291 height 22
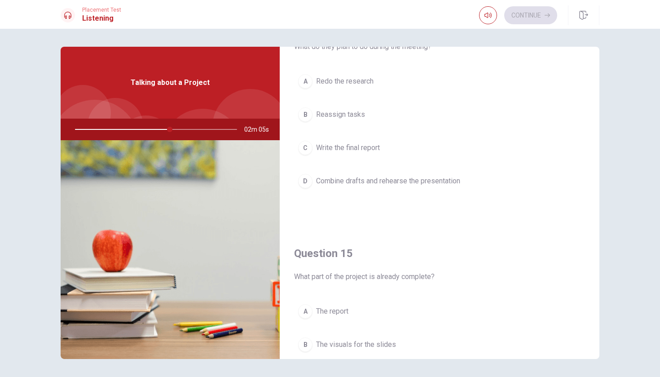
scroll to position [680, 0]
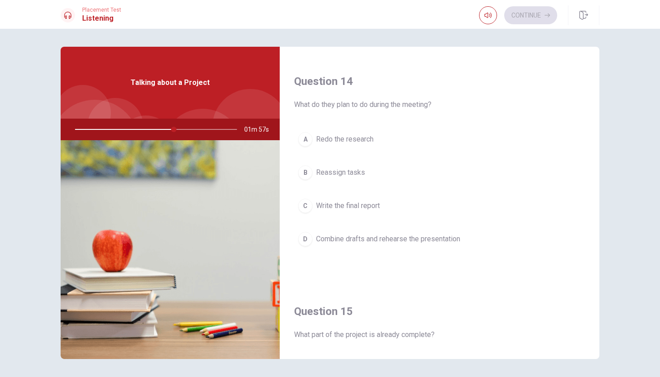
click at [311, 237] on button "D Combine drafts and rehearse the presentation" at bounding box center [439, 239] width 291 height 22
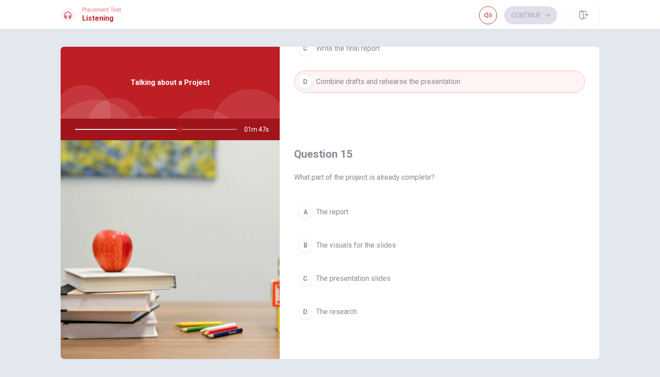
scroll to position [29, 0]
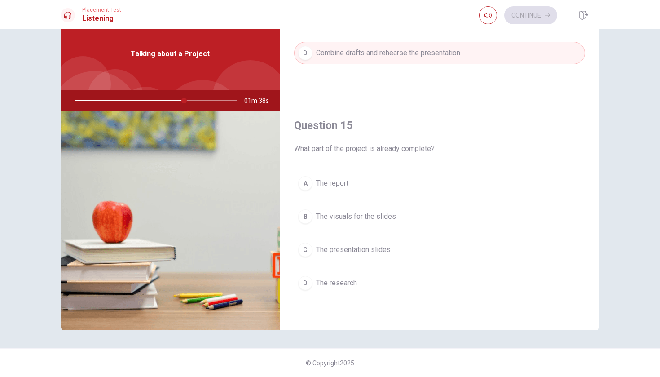
click at [308, 283] on div "D" at bounding box center [305, 283] width 14 height 14
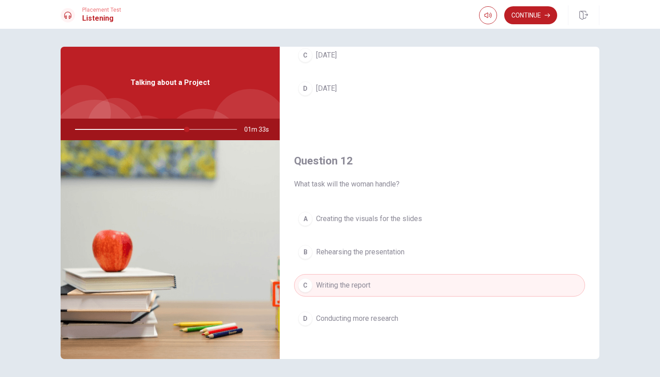
scroll to position [143, 0]
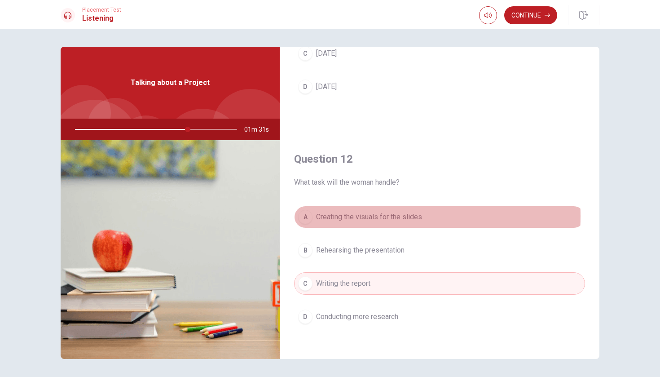
click at [339, 216] on span "Creating the visuals for the slides" at bounding box center [369, 217] width 106 height 11
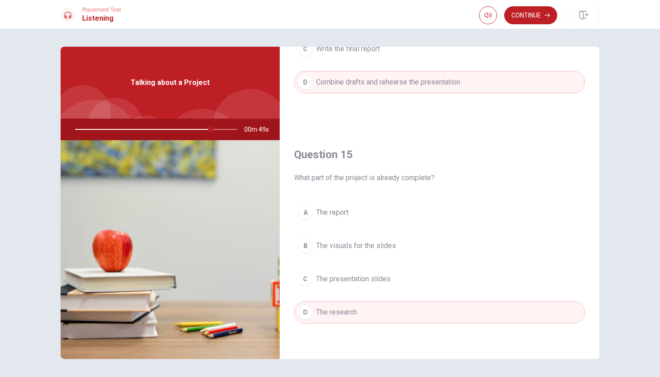
scroll to position [29, 0]
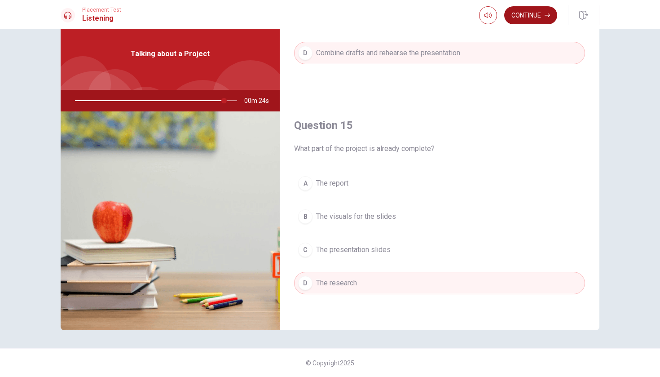
click at [533, 18] on button "Continue" at bounding box center [530, 15] width 53 height 18
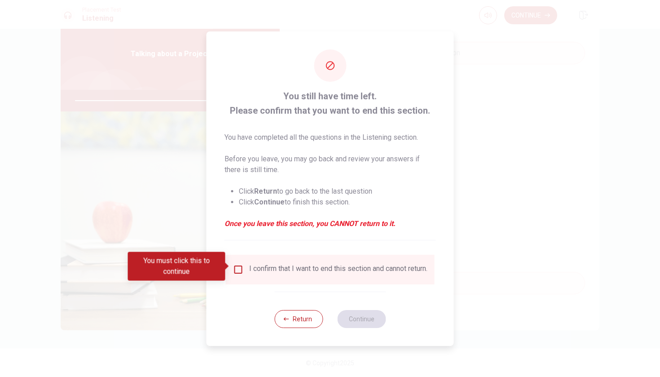
click at [239, 265] on input "You must click this to continue" at bounding box center [238, 269] width 11 height 11
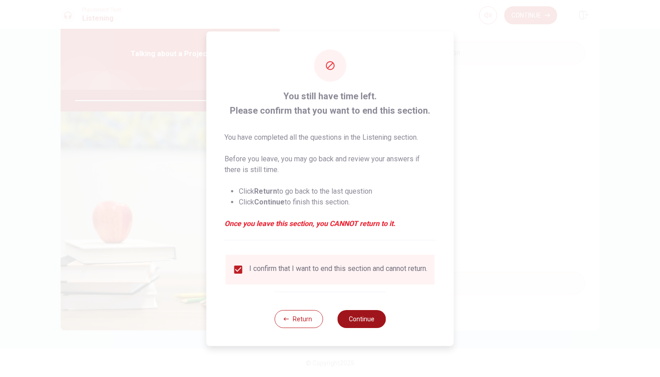
click at [361, 324] on button "Continue" at bounding box center [361, 319] width 49 height 18
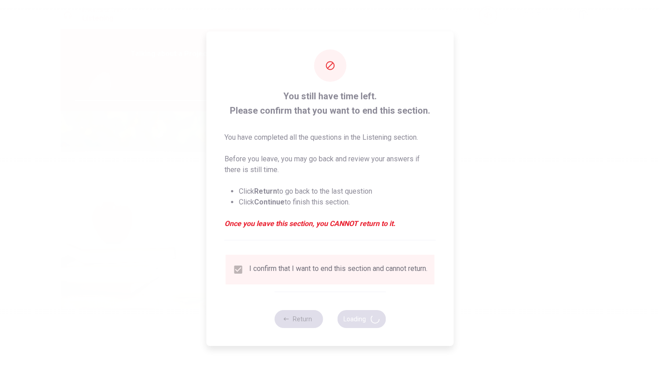
type input "97"
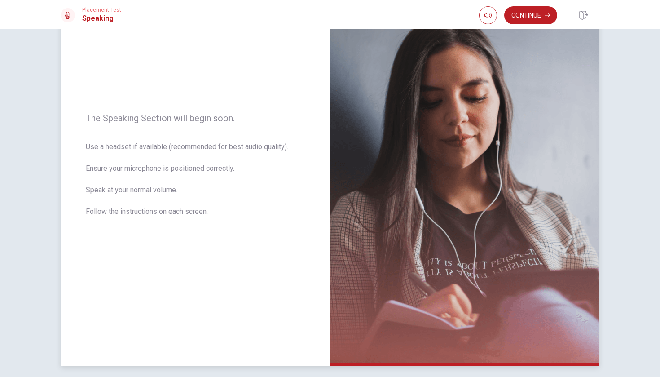
scroll to position [0, 0]
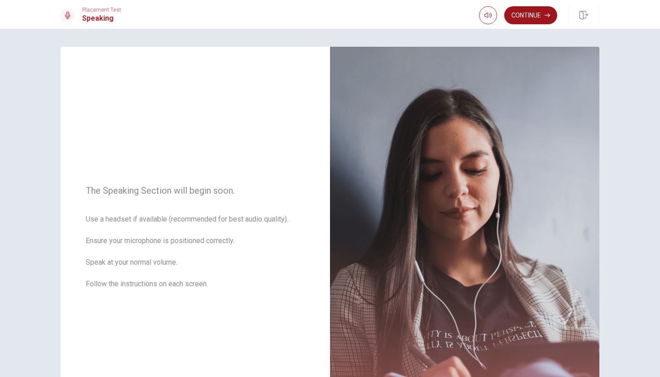
click at [530, 17] on button "Continue" at bounding box center [530, 15] width 53 height 18
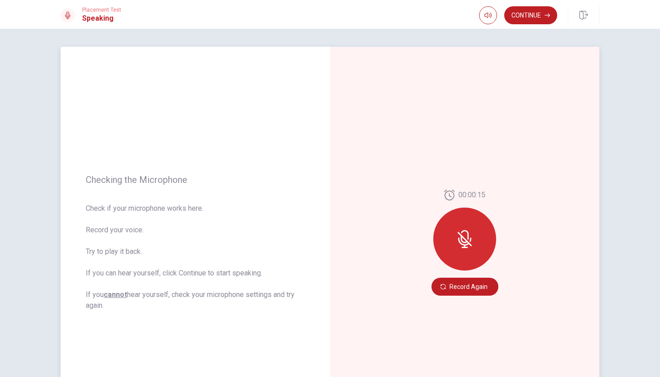
click at [467, 243] on icon at bounding box center [463, 242] width 11 height 8
click at [470, 291] on button "Record Again" at bounding box center [465, 287] width 67 height 18
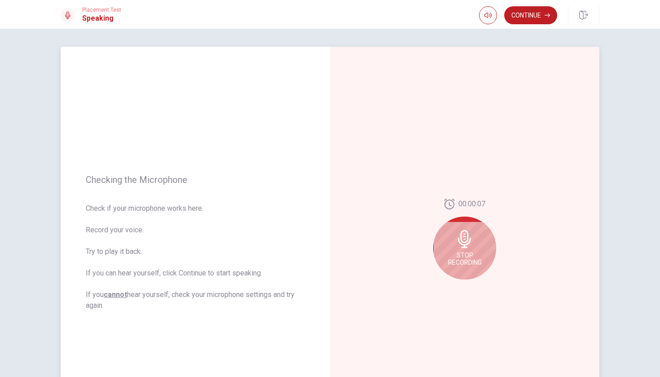
click at [464, 251] on div "Stop Recording" at bounding box center [464, 247] width 63 height 63
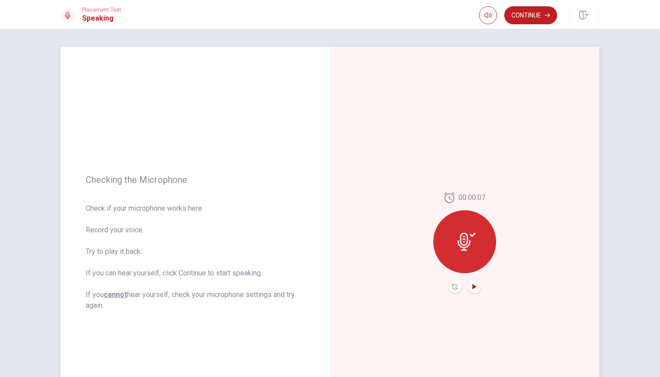
click at [474, 285] on icon "Play Audio" at bounding box center [474, 286] width 5 height 5
click at [453, 287] on icon "Record Again" at bounding box center [454, 286] width 5 height 5
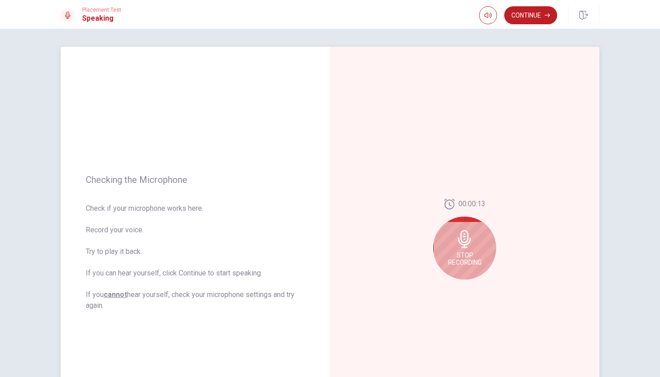
click at [462, 237] on icon at bounding box center [464, 239] width 13 height 18
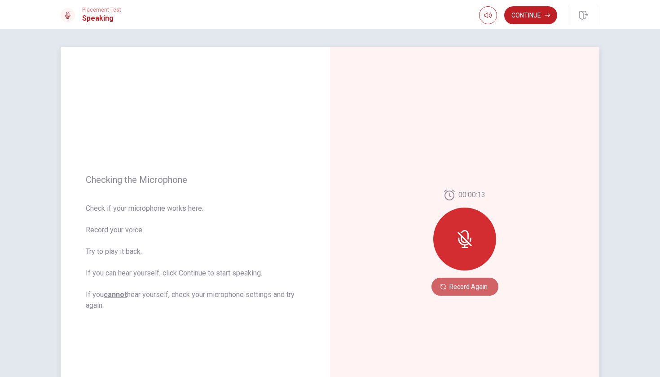
click at [468, 285] on button "Record Again" at bounding box center [465, 287] width 67 height 18
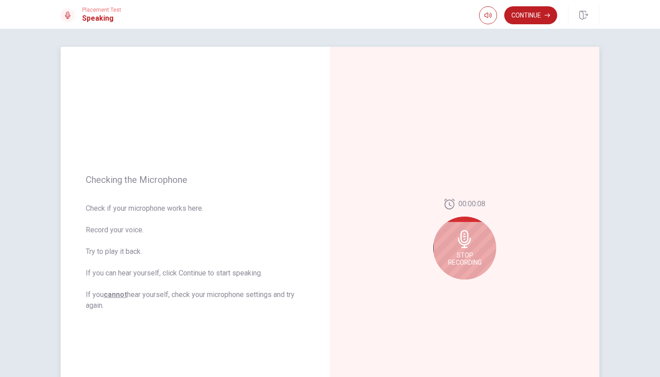
click at [484, 235] on div "Stop Recording" at bounding box center [464, 247] width 63 height 63
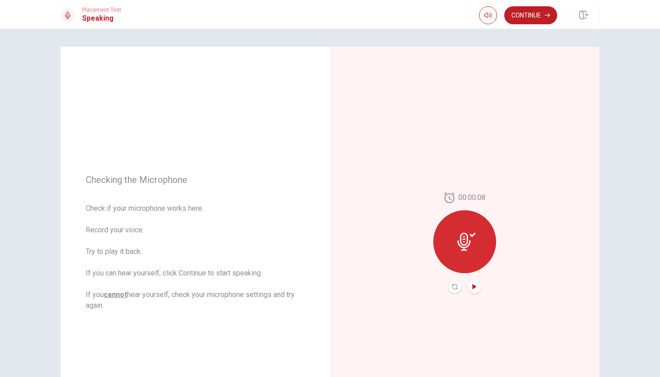
click at [472, 286] on icon "Play Audio" at bounding box center [474, 286] width 5 height 5
click at [534, 15] on button "Continue" at bounding box center [530, 15] width 53 height 18
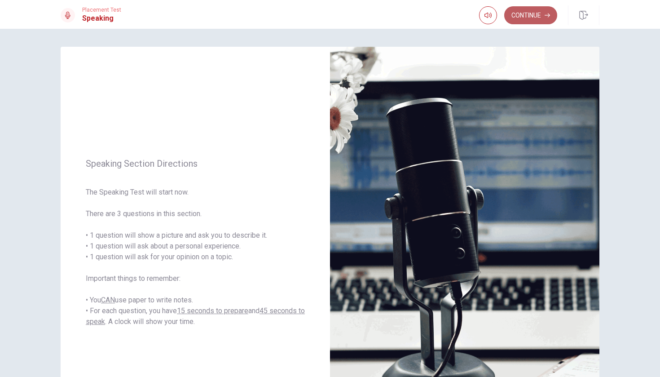
click at [522, 16] on button "Continue" at bounding box center [530, 15] width 53 height 18
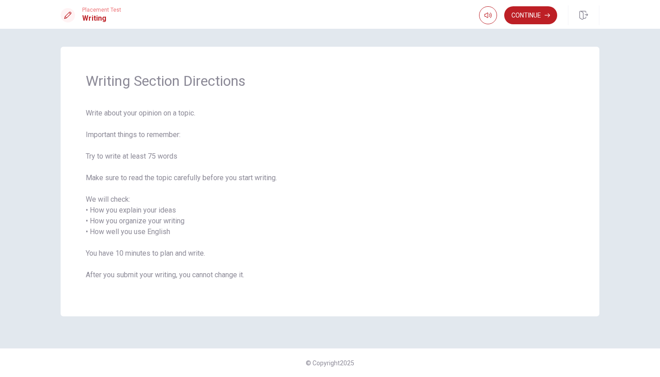
click at [455, 17] on div "Placement Test Writing Continue" at bounding box center [330, 15] width 568 height 20
click at [521, 14] on button "Continue" at bounding box center [530, 15] width 53 height 18
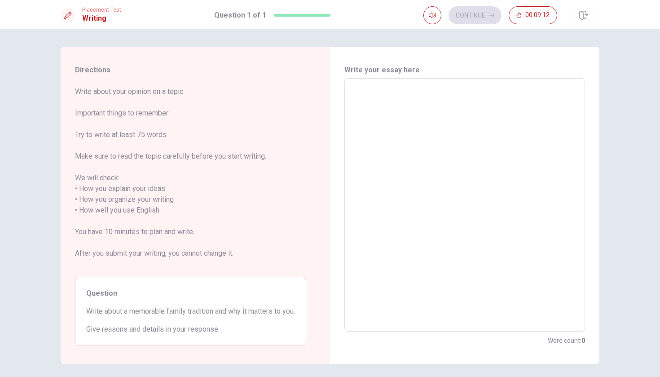
click at [379, 88] on textarea at bounding box center [465, 205] width 228 height 239
type textarea "O"
type textarea "x"
type textarea "On"
type textarea "x"
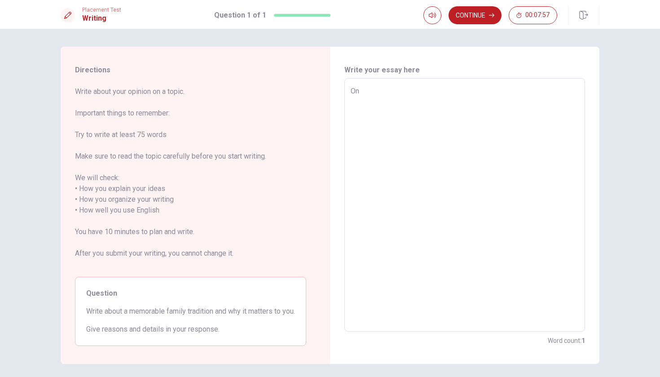
type textarea "One"
type textarea "x"
type textarea "One"
type textarea "x"
type textarea "One f"
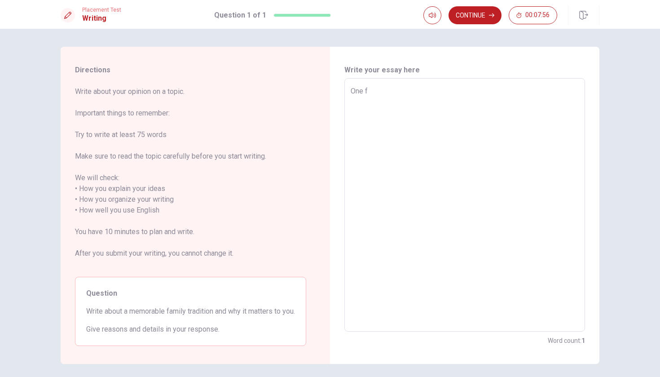
type textarea "x"
type textarea "One fa"
type textarea "x"
type textarea "One fam"
type textarea "x"
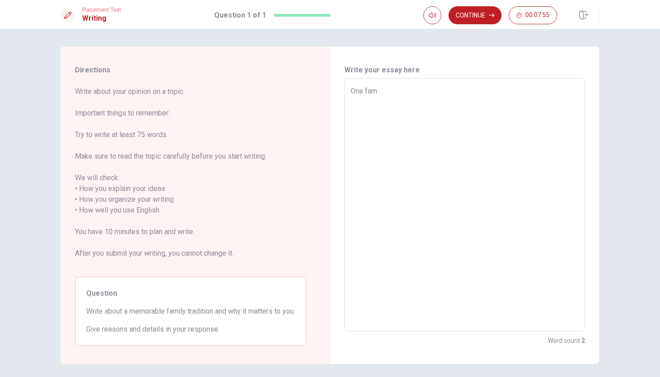
type textarea "One fami"
type textarea "x"
type textarea "One famil"
type textarea "x"
type textarea "One famili"
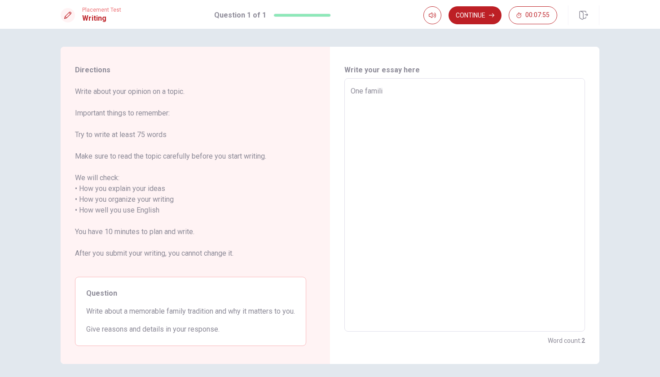
type textarea "x"
type textarea "One famil"
type textarea "x"
type textarea "One family"
type textarea "x"
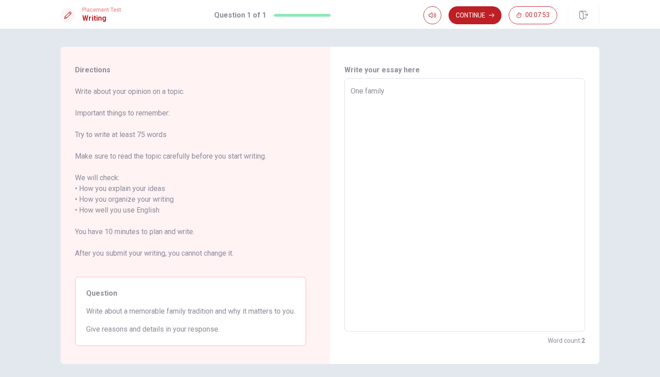
type textarea "One family"
type textarea "x"
type textarea "One family t"
type textarea "x"
type textarea "One family tr"
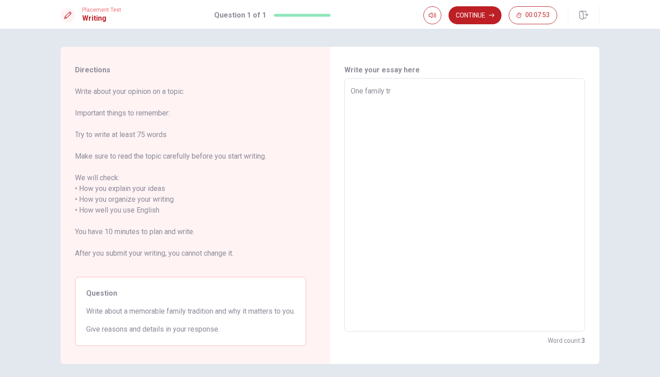
type textarea "x"
type textarea "One family tra"
type textarea "x"
type textarea "One family trad"
type textarea "x"
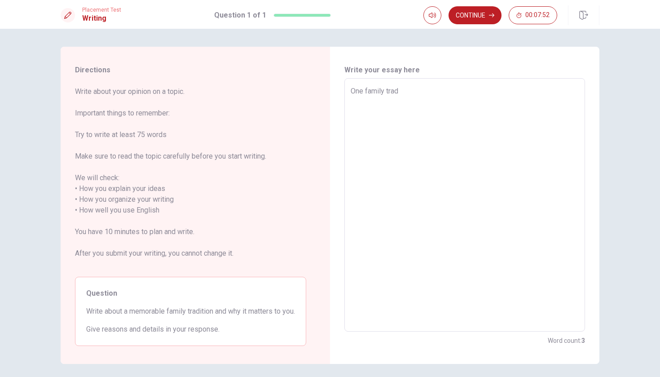
type textarea "One family tradi"
type textarea "x"
type textarea "One family tradit"
type textarea "x"
type textarea "One family traditi"
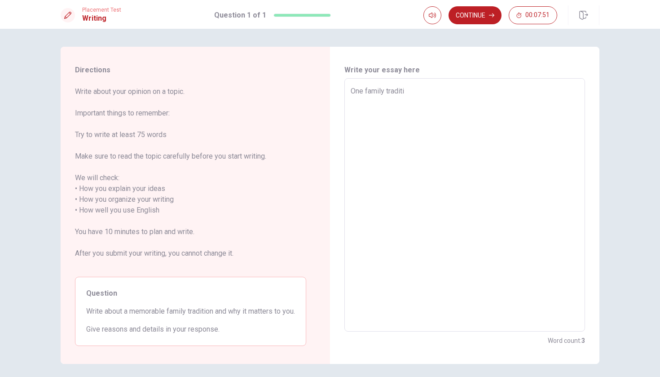
type textarea "x"
type textarea "One family traditio"
type textarea "x"
type textarea "One family tradition"
type textarea "x"
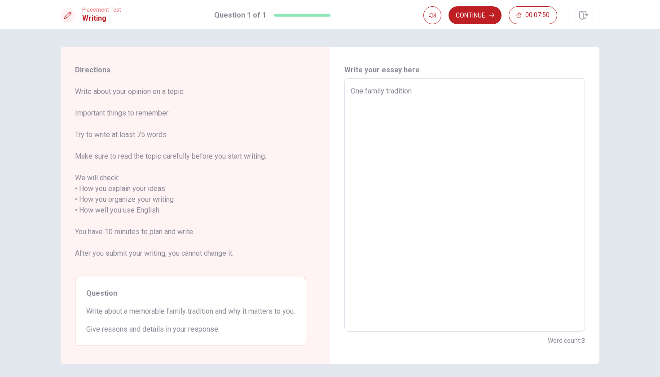
type textarea "One family tradition"
type textarea "x"
type textarea "One family tradition t"
type textarea "x"
type textarea "One family tradition th"
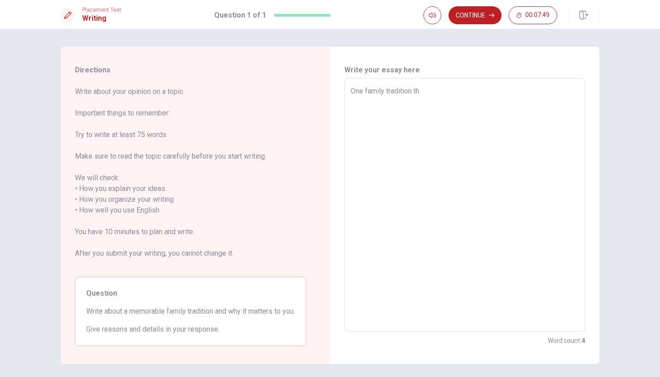
type textarea "x"
type textarea "One family tradition tha"
type textarea "x"
type textarea "One family tradition that"
type textarea "x"
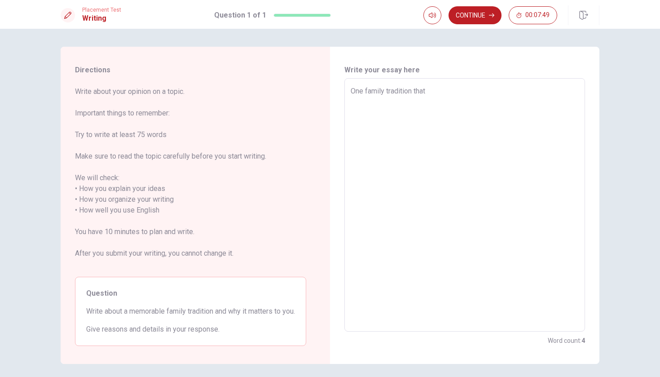
type textarea "One family tradition that"
type textarea "x"
type textarea "One family tradition that i"
type textarea "x"
type textarea "One family tradition that is"
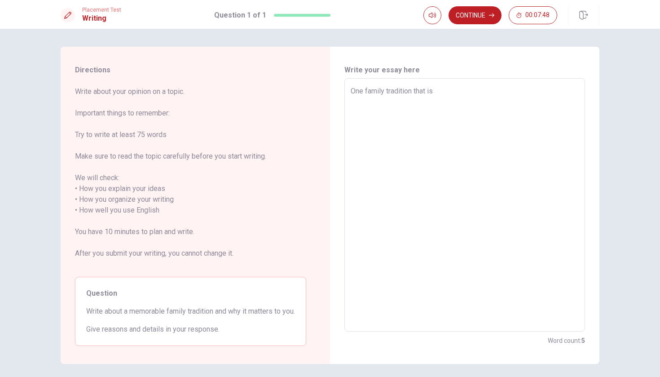
type textarea "x"
type textarea "One family tradition that is"
type textarea "x"
type textarea "One family tradition that is v"
type textarea "x"
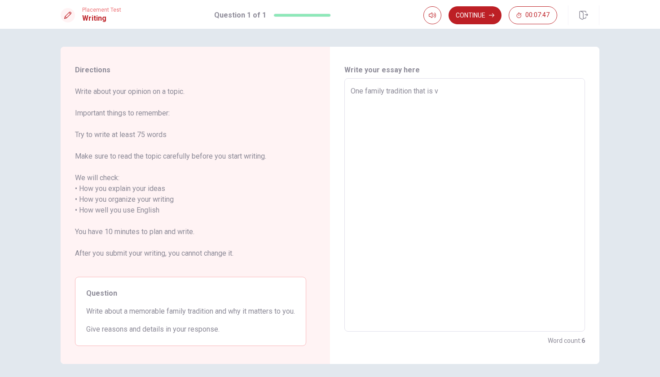
type textarea "One family tradition that is"
type textarea "x"
type textarea "One family tradition that is v"
type textarea "x"
type textarea "One family tradition that is [PERSON_NAME]"
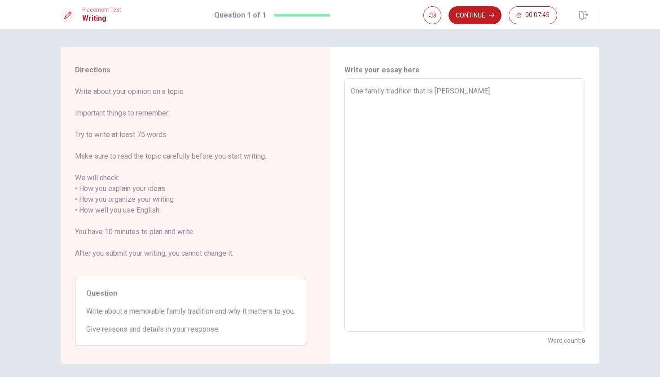
type textarea "x"
type textarea "One family tradition that is ver"
type textarea "x"
type textarea "One family tradition that is very"
type textarea "x"
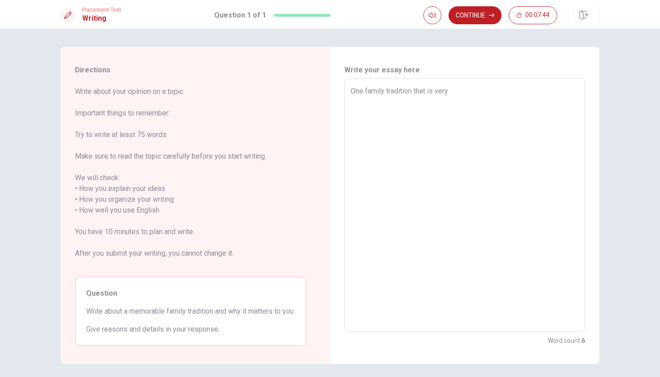
type textarea "One family tradition that is very"
type textarea "x"
type textarea "One family tradition that is very i"
type textarea "x"
type textarea "One family tradition that is very im"
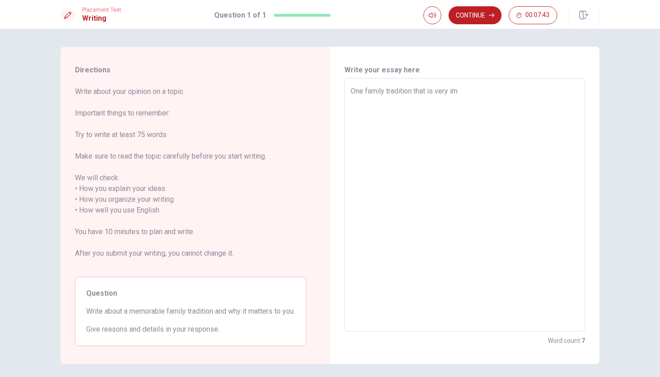
type textarea "x"
type textarea "One family tradition that is very imp"
type textarea "x"
type textarea "One family tradition that is very impo"
type textarea "x"
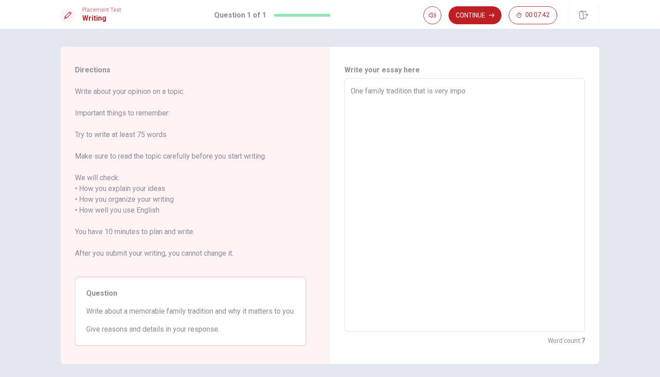
type textarea "One family tradition that is very impor"
type textarea "x"
type textarea "One family tradition that is very import"
type textarea "x"
type textarea "One family tradition that is very importa"
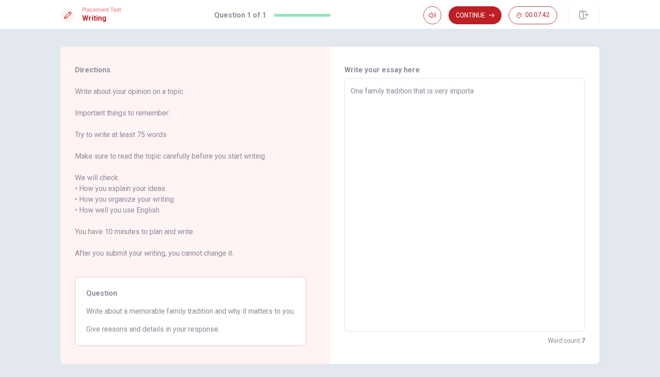
type textarea "x"
type textarea "One family tradition that is very importan"
type textarea "x"
type textarea "One family tradition that is very important"
type textarea "x"
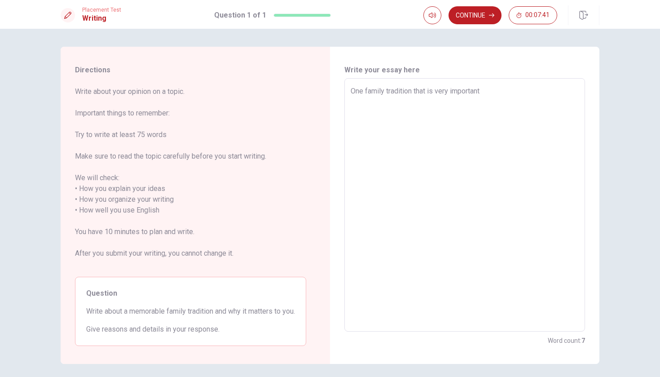
type textarea "One family tradition that is very important"
type textarea "x"
type textarea "One family tradition that is very important t"
type textarea "x"
type textarea "One family tradition that is very important to"
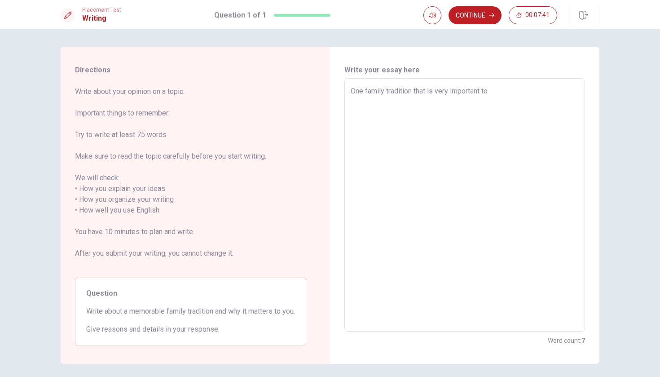
type textarea "x"
type textarea "One family tradition that is very important to"
type textarea "x"
type textarea "One family tradition that is very important to m"
type textarea "x"
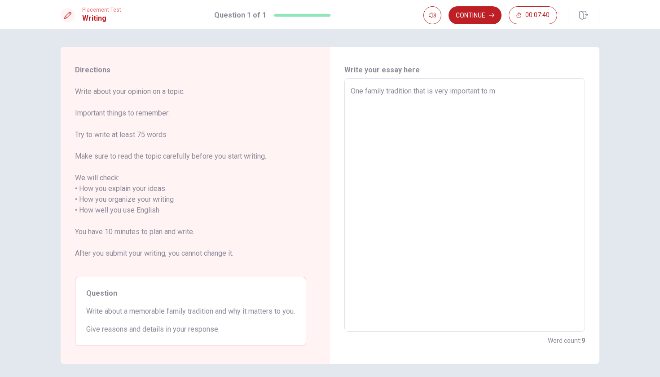
type textarea "One family tradition that is very important to me"
type textarea "x"
type textarea "One family tradition that is very important to me"
type textarea "x"
type textarea "One family tradition that is very important to me i"
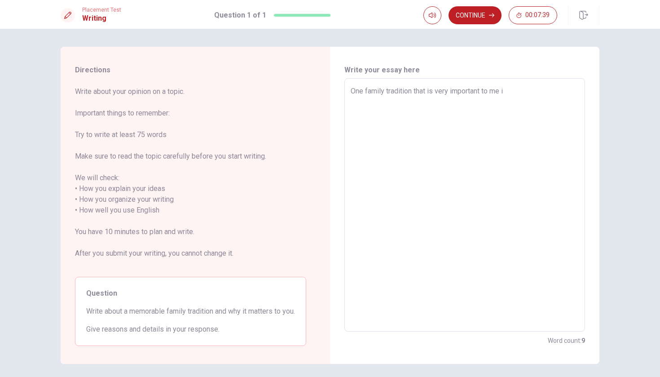
type textarea "x"
type textarea "One family tradition that is very important to me is"
type textarea "x"
type textarea "One family tradition that is very important to me is"
type textarea "x"
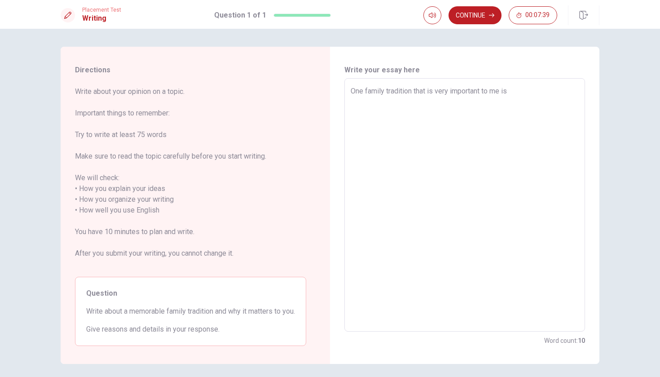
type textarea "One family tradition that is very important to me is c"
type textarea "x"
type textarea "One family tradition that is very important to me is ce"
type textarea "x"
type textarea "One family tradition that is very important to me is cel"
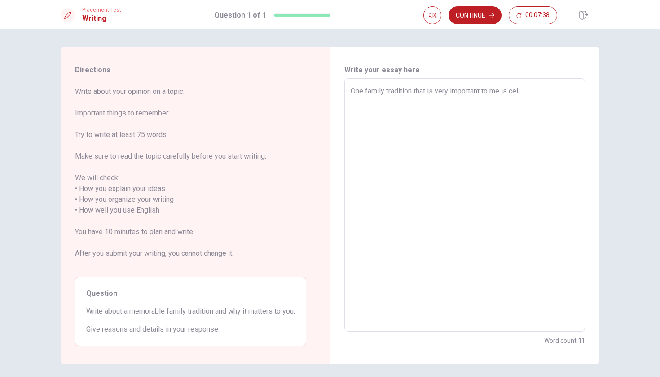
type textarea "x"
type textarea "One family tradition that is very important to me is cele"
type textarea "x"
type textarea "One family tradition that is very important to me is celeb"
type textarea "x"
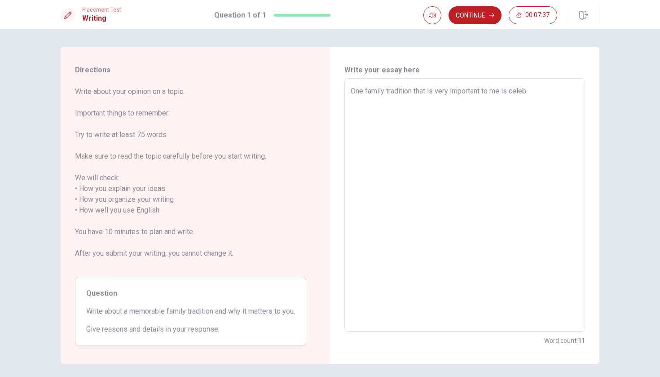
type textarea "One family tradition that is very important to me is celebr"
type textarea "x"
type textarea "One family tradition that is very important to me is celebra"
type textarea "x"
type textarea "One family tradition that is very important to me is celebrat"
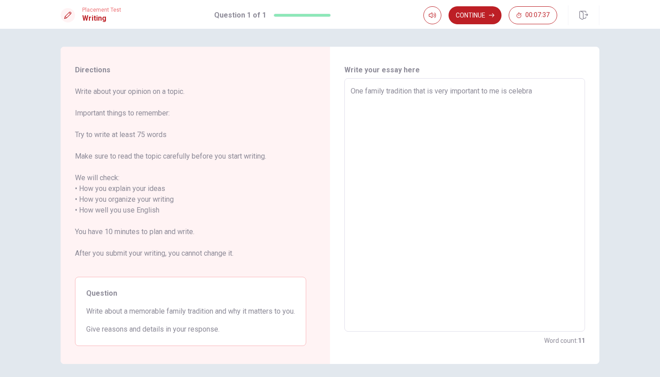
type textarea "x"
type textarea "One family tradition that is very important to me is celebrati"
type textarea "x"
type textarea "One family tradition that is very important to me is celebratin"
type textarea "x"
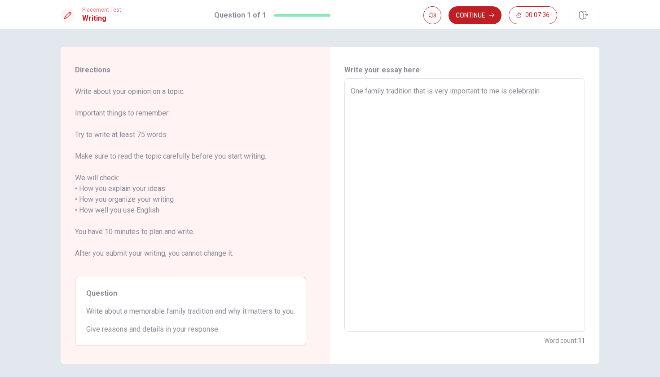
type textarea "One family tradition that is very important to me is celebrating"
type textarea "x"
type textarea "One family tradition that is very important to me is celebrating"
type textarea "x"
type textarea "One family tradition that is very important to me is celebrating b"
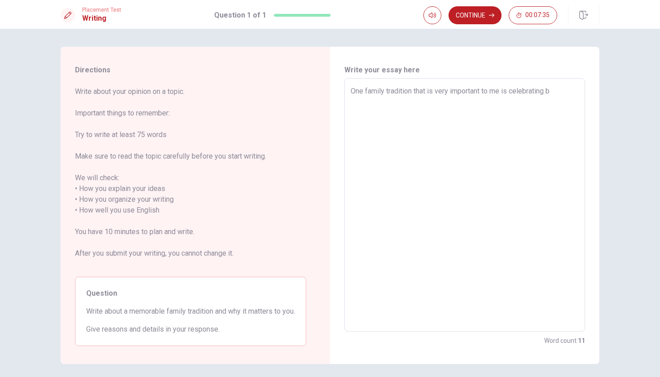
type textarea "x"
type textarea "One family tradition that is very important to me is celebrating bi"
type textarea "x"
type textarea "One family tradition that is very important to me is celebrating bir"
type textarea "x"
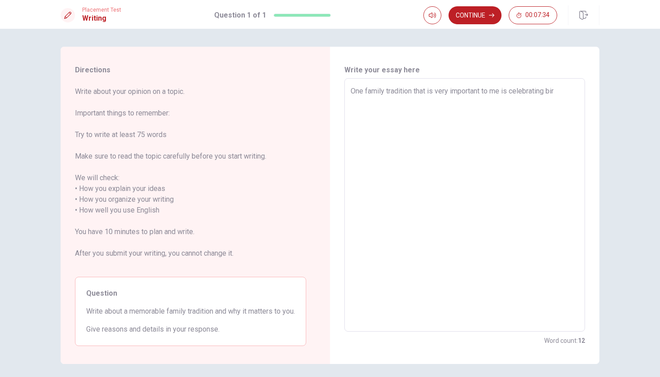
type textarea "One family tradition that is very important to me is celebrating birt"
type textarea "x"
type textarea "One family tradition that is very important to me is celebrating birth"
type textarea "x"
type textarea "One family tradition that is very important to me is celebrating birthd"
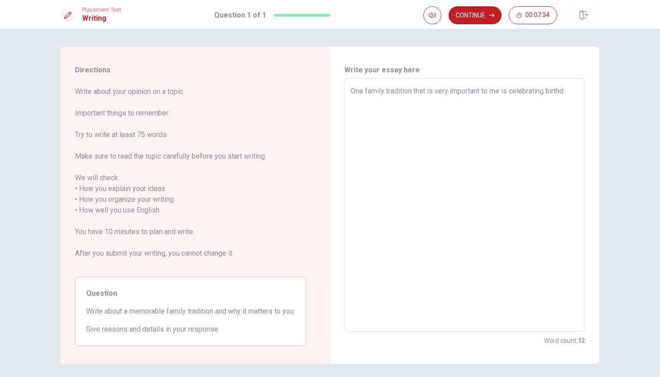
type textarea "x"
type textarea "One family tradition that is very important to me is celebrating birthda"
type textarea "x"
type textarea "One family tradition that is very important to me is celebrating birthday"
type textarea "x"
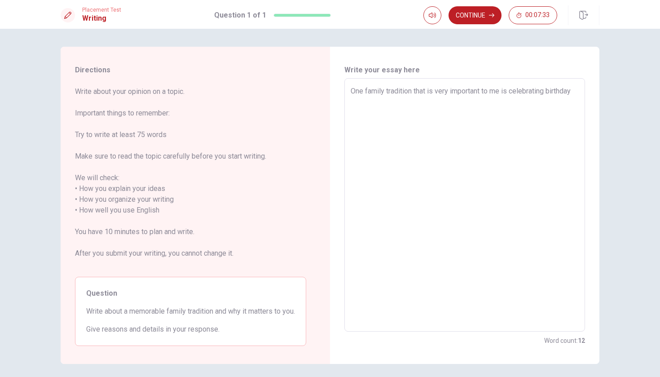
type textarea "One family tradition that is very important to me is celebrating birthdays"
type textarea "x"
type textarea "One family tradition that is very important to me is celebrating birthdays"
type textarea "x"
type textarea "One family tradition that is very important to me is celebrating birthdays o"
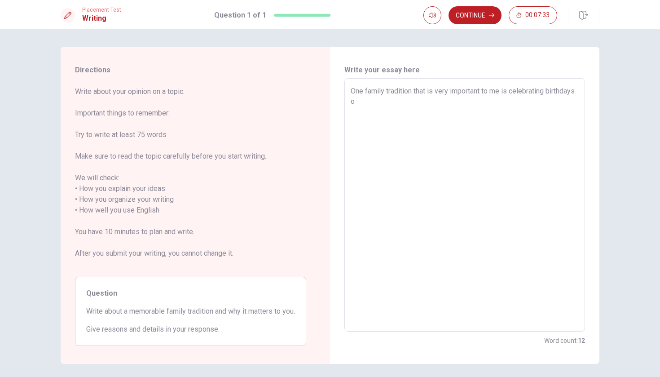
type textarea "x"
type textarea "One family tradition that is very important to me is celebrating birthdays on"
type textarea "x"
type textarea "One family tradition that is very important to me is celebrating birthdays on"
type textarea "x"
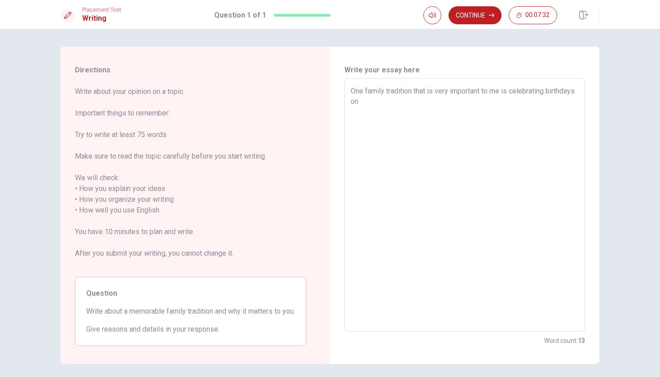
type textarea "One family tradition that is very important to me is celebrating birthdays on v"
type textarea "x"
type textarea "One family tradition that is very important to me is celebrating birthdays on vi"
type textarea "x"
type textarea "One family tradition that is very important to me is celebrating birthdays on v…"
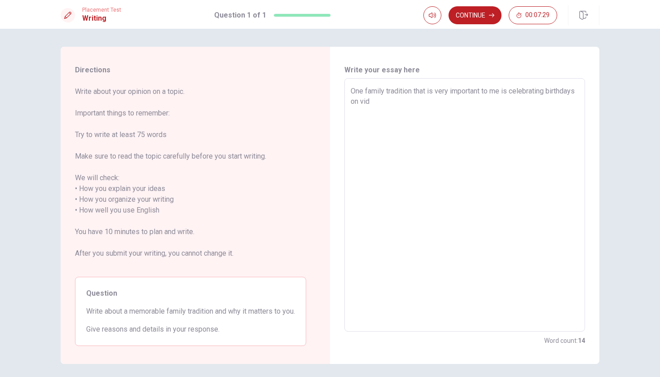
type textarea "x"
type textarea "One family tradition that is very important to me is celebrating birthdays on v…"
type textarea "x"
type textarea "One family tradition that is very important to me is celebrating birthdays on v…"
type textarea "x"
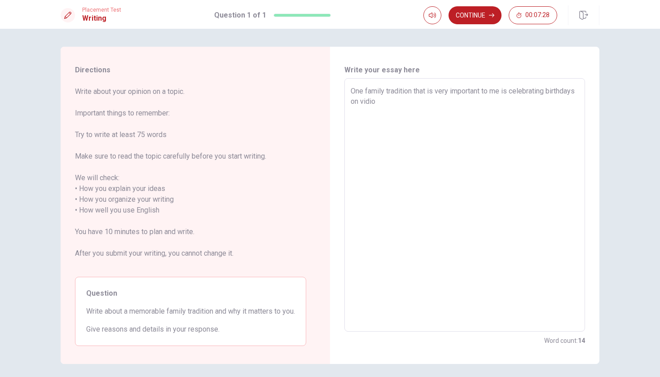
type textarea "One family tradition that is very important to me is celebrating birthdays on v…"
type textarea "x"
type textarea "One family tradition that is very important to me is celebrating birthdays on v…"
type textarea "x"
type textarea "One family tradition that is very important to me is celebrating birthdays on v…"
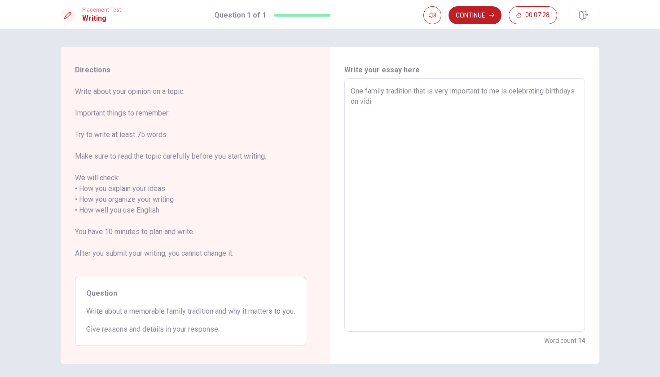
type textarea "x"
type textarea "One family tradition that is very important to me is celebrating birthdays on v…"
type textarea "x"
type textarea "One family tradition that is very important to me is celebrating birthdays on v…"
type textarea "x"
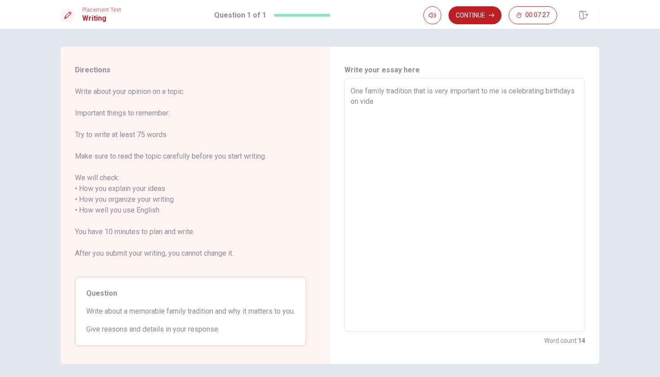
type textarea "One family tradition that is very important to me is celebrating birthdays on v…"
type textarea "x"
type textarea "One family tradition that is very important to me is celebrating birthdays on v…"
type textarea "x"
type textarea "One family tradition that is very important to me is celebrating birthdays on v…"
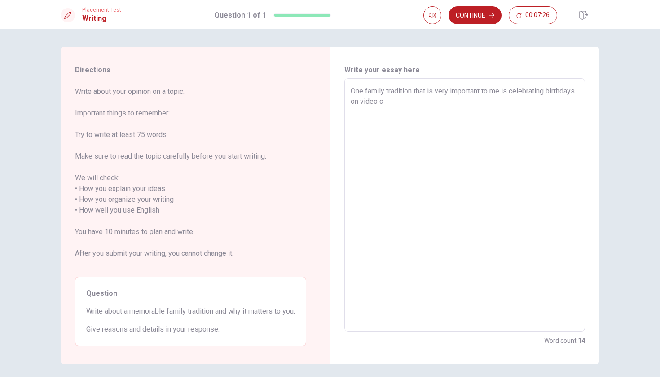
type textarea "x"
type textarea "One family tradition that is very important to me is celebrating birthdays on v…"
type textarea "x"
type textarea "One family tradition that is very important to me is celebrating birthdays on v…"
type textarea "x"
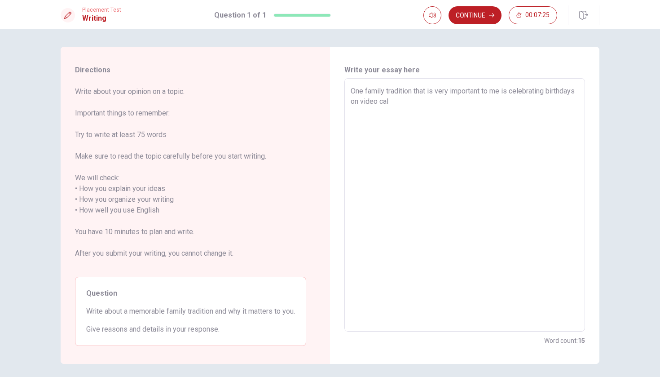
type textarea "One family tradition that is very important to me is celebrating birthdays on v…"
type textarea "x"
type textarea "One family tradition that is very important to me is celebrating birthdays on v…"
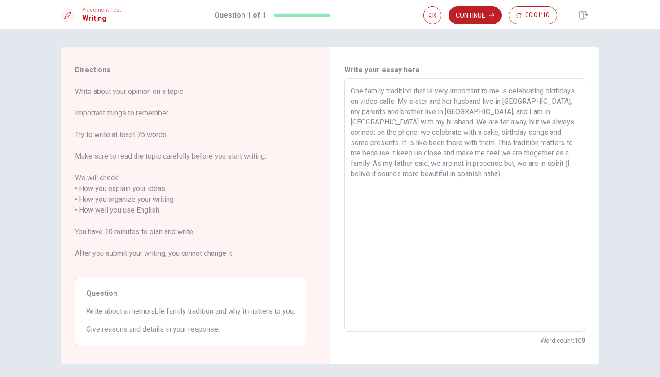
click at [364, 163] on textarea "One family tradition that is very important to me is celebrating birthdays on v…" at bounding box center [465, 205] width 228 height 239
click at [447, 177] on textarea "One family tradition that is very important to me is celebrating birthdays on v…" at bounding box center [465, 205] width 228 height 239
click at [465, 180] on textarea "One family tradition that is very important to me is celebrating birthdays on v…" at bounding box center [465, 205] width 228 height 239
click at [464, 176] on textarea "One family tradition that is very important to me is celebrating birthdays on v…" at bounding box center [465, 205] width 228 height 239
click at [424, 163] on textarea "One family tradition that is very important to me is celebrating birthdays on v…" at bounding box center [465, 205] width 228 height 239
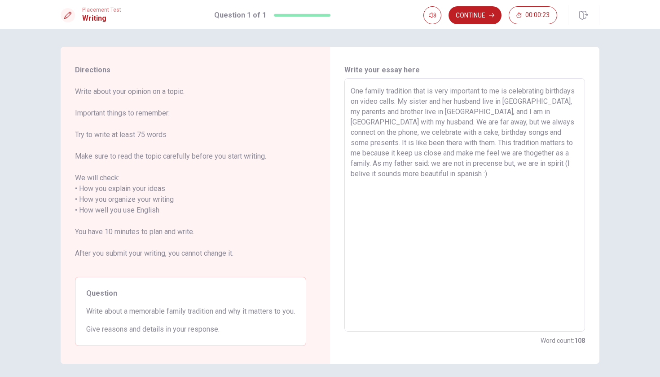
click at [473, 181] on textarea "One family tradition that is very important to me is celebrating birthdays on v…" at bounding box center [465, 205] width 228 height 239
click at [467, 163] on textarea "One family tradition that is very important to me is celebrating birthdays on v…" at bounding box center [465, 205] width 228 height 239
click at [372, 165] on textarea "One family tradition that is very important to me is celebrating birthdays on v…" at bounding box center [465, 205] width 228 height 239
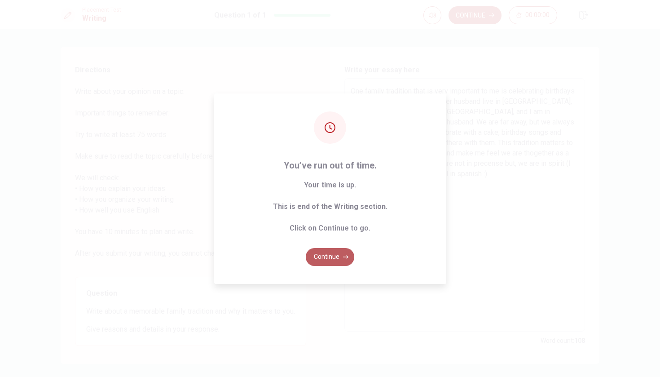
click at [336, 258] on button "Continue" at bounding box center [330, 257] width 49 height 18
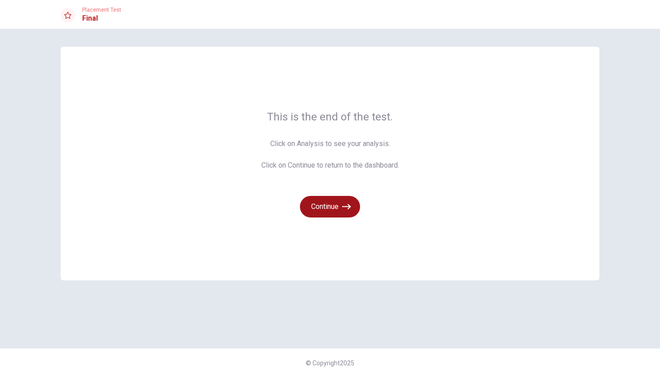
click at [333, 206] on button "Continue" at bounding box center [330, 207] width 60 height 22
